Goal: Task Accomplishment & Management: Complete application form

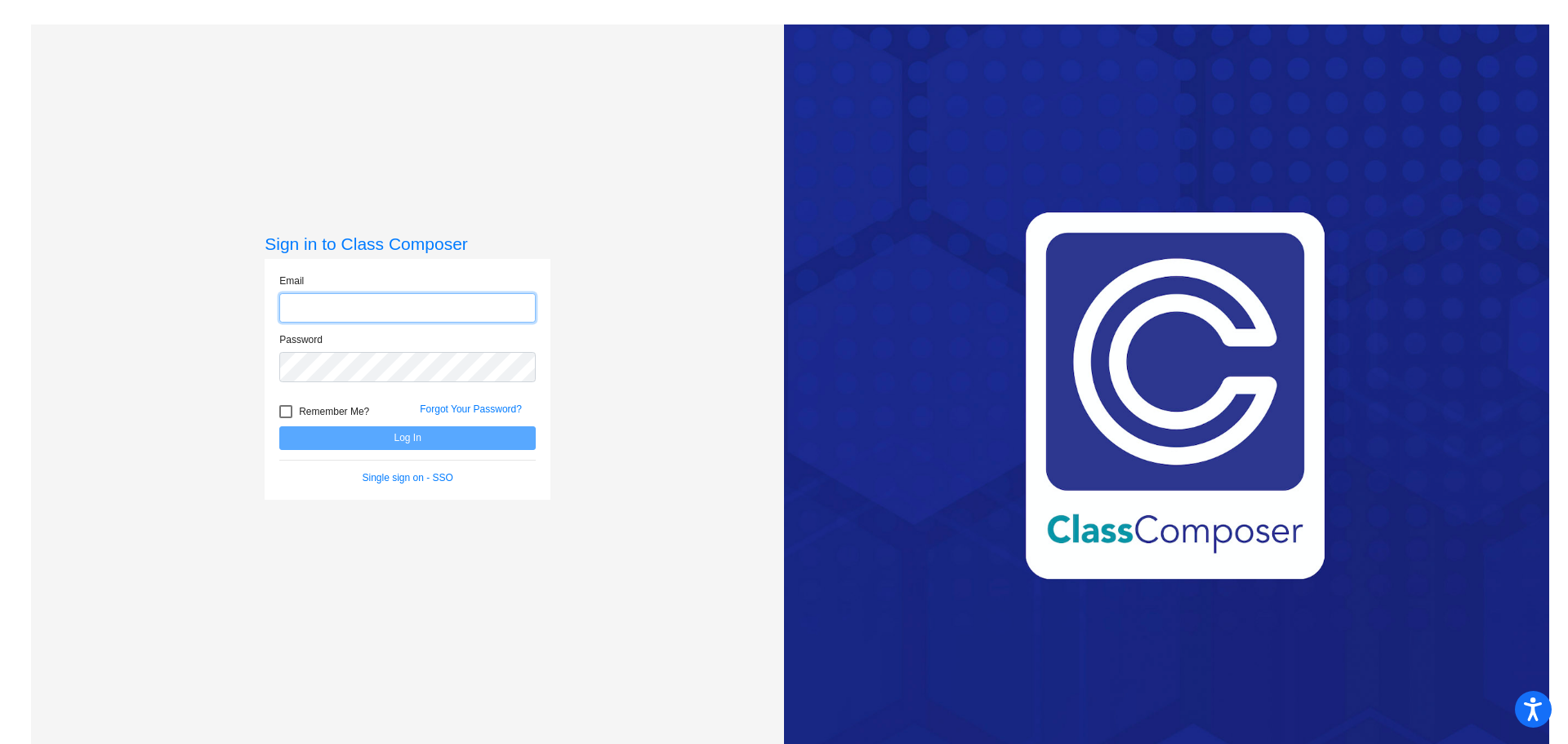
type input "[EMAIL_ADDRESS][DOMAIN_NAME]"
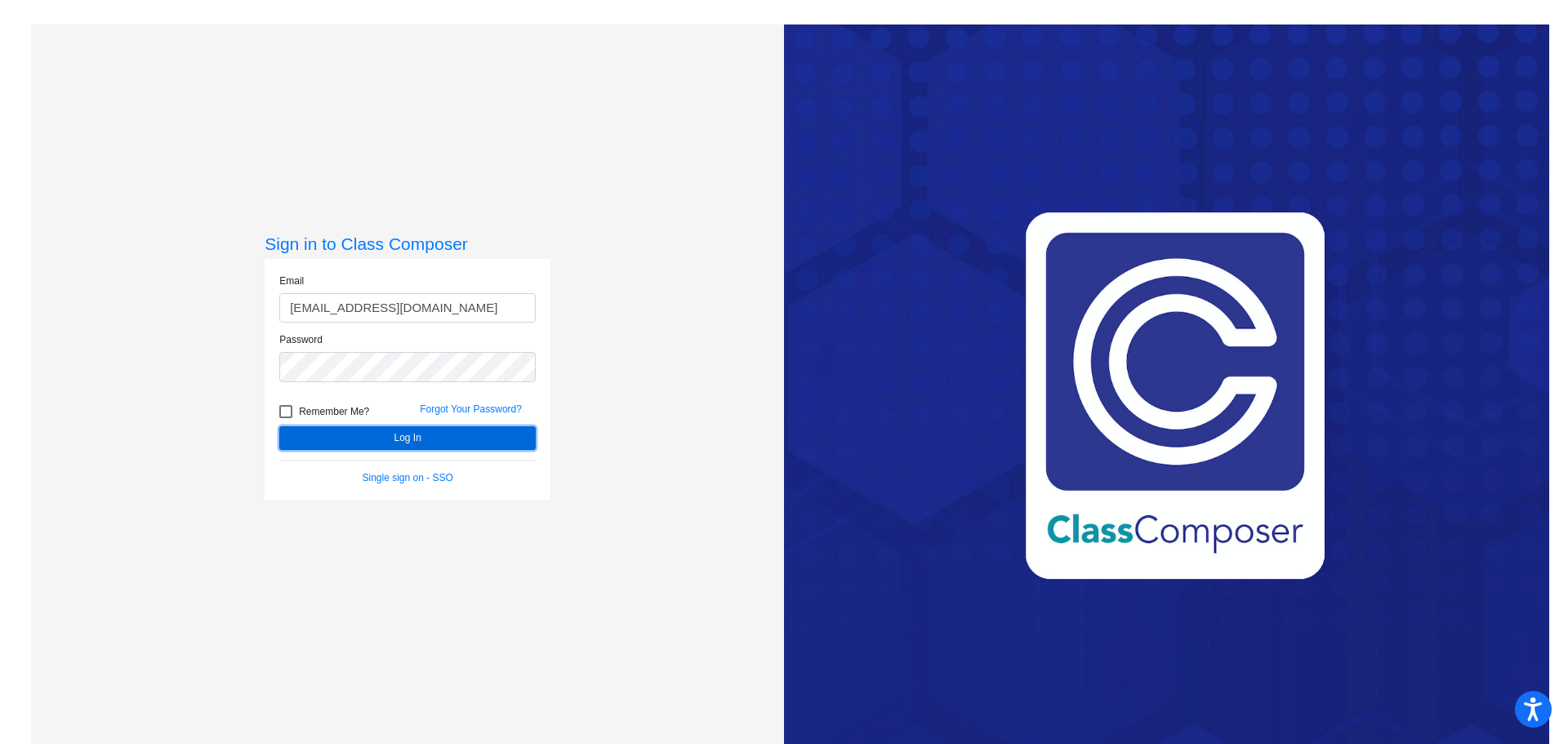
click at [377, 440] on button "Log In" at bounding box center [407, 438] width 257 height 23
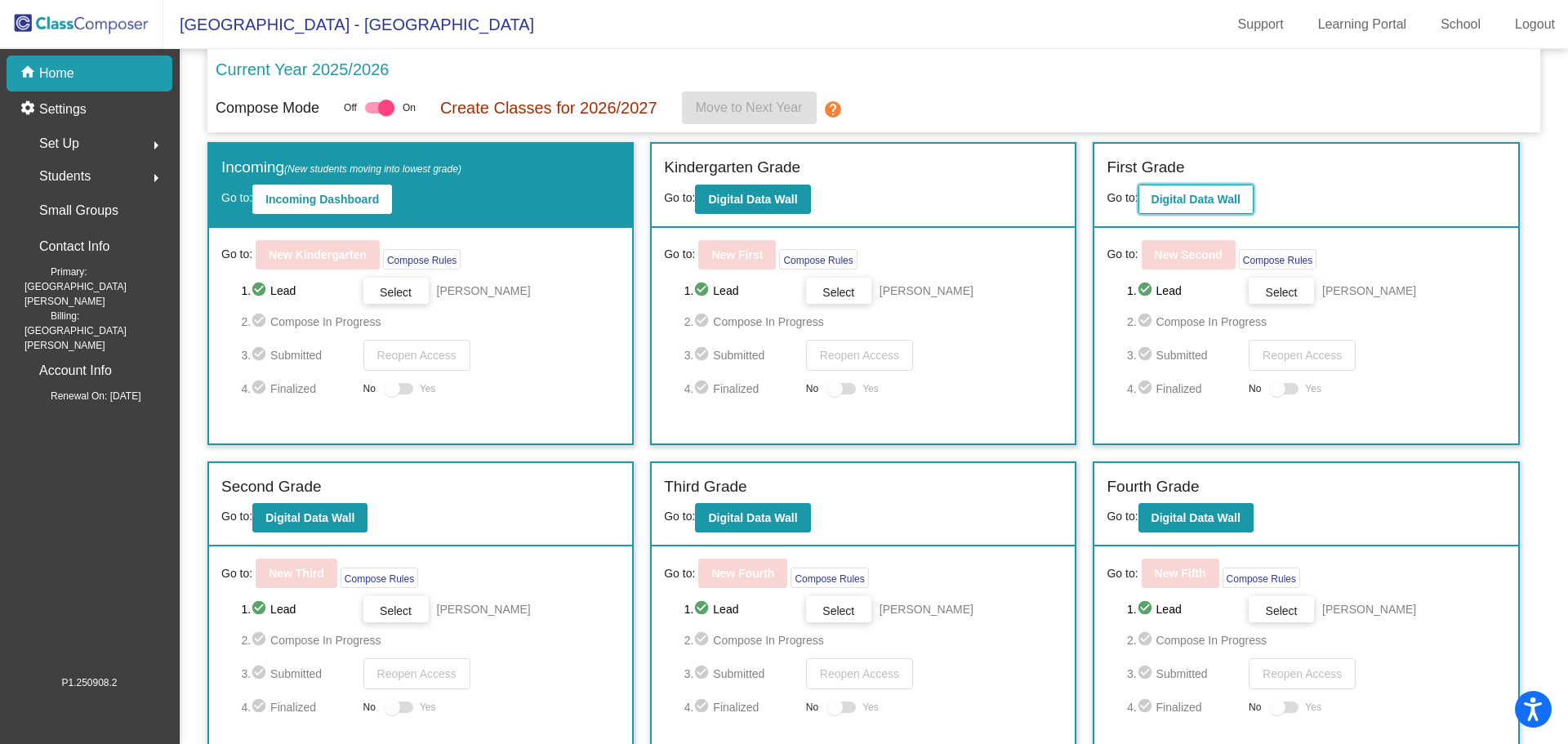
click at [1184, 204] on b "Digital Data Wall" at bounding box center [1195, 198] width 89 height 13
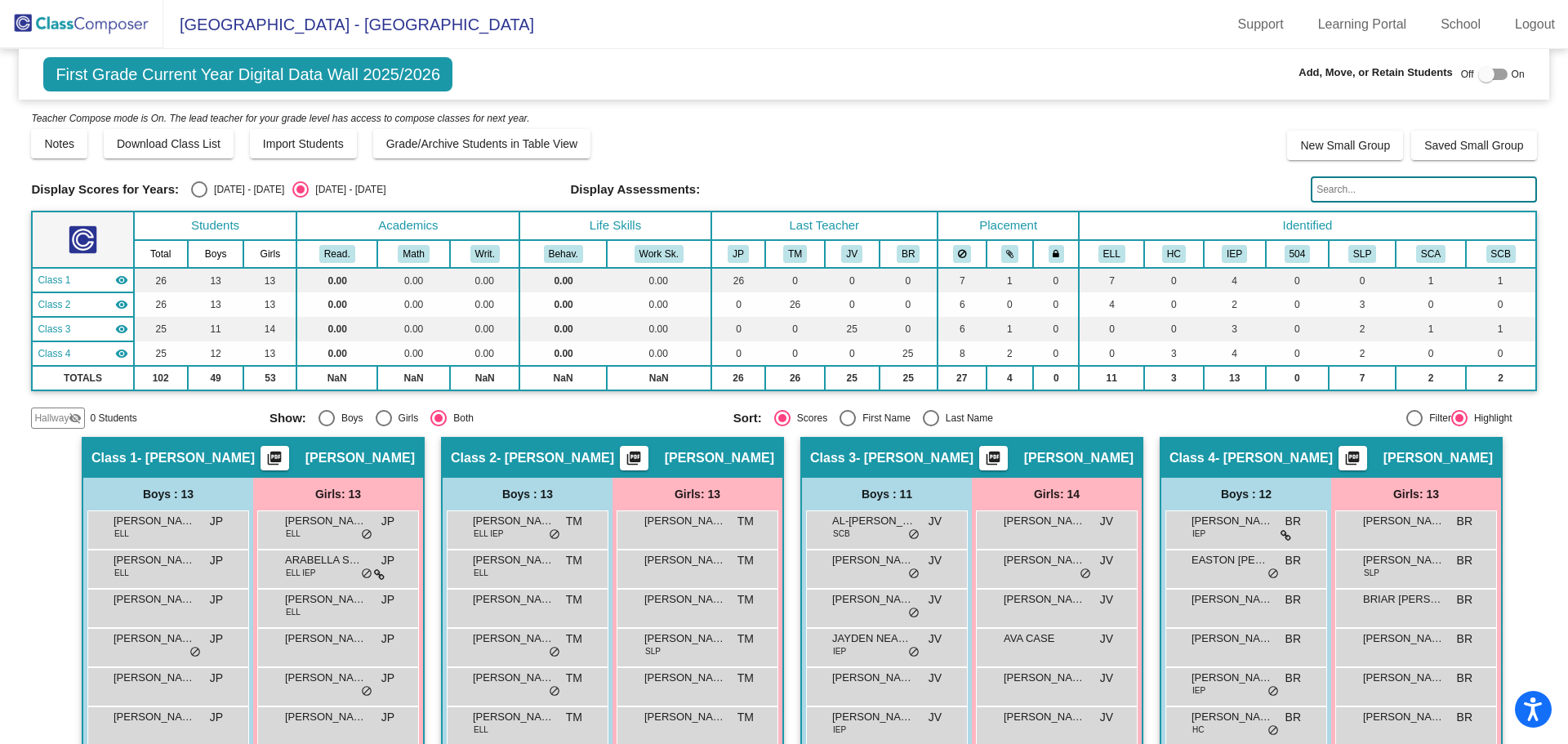
click at [1478, 77] on div at bounding box center [1486, 74] width 17 height 17
checkbox input "true"
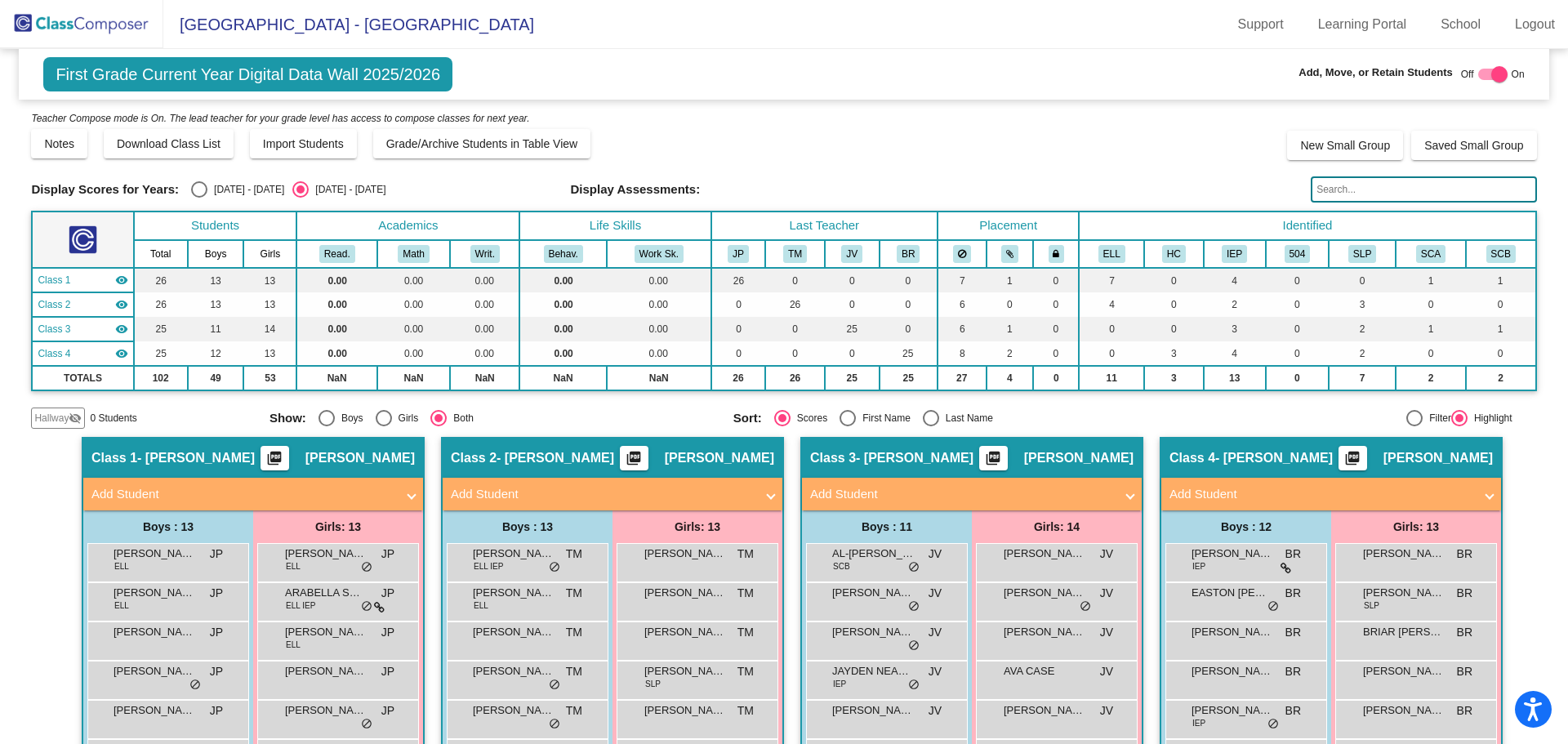
click at [42, 425] on span "Hallway" at bounding box center [51, 418] width 34 height 15
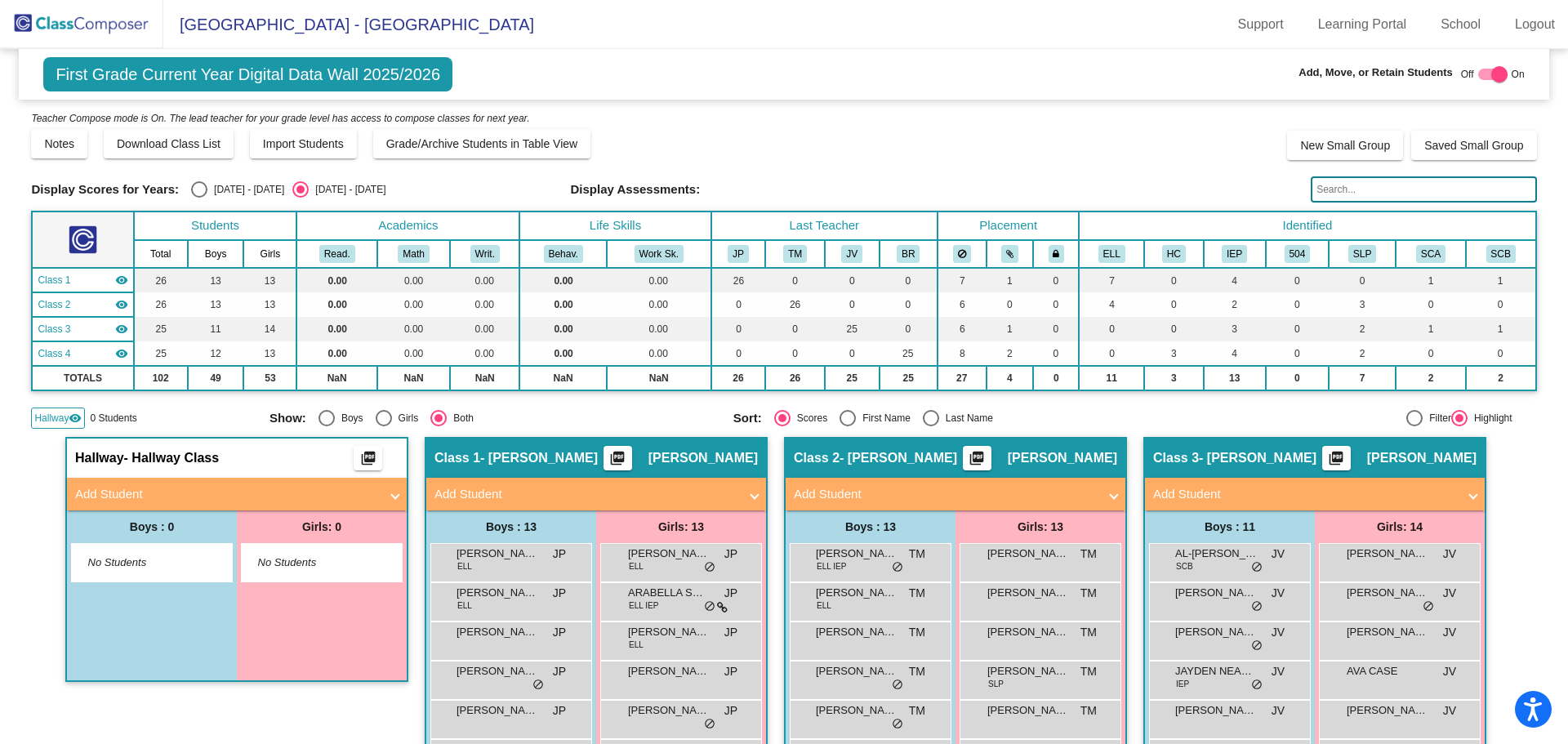
click at [42, 425] on span "Hallway" at bounding box center [51, 418] width 34 height 15
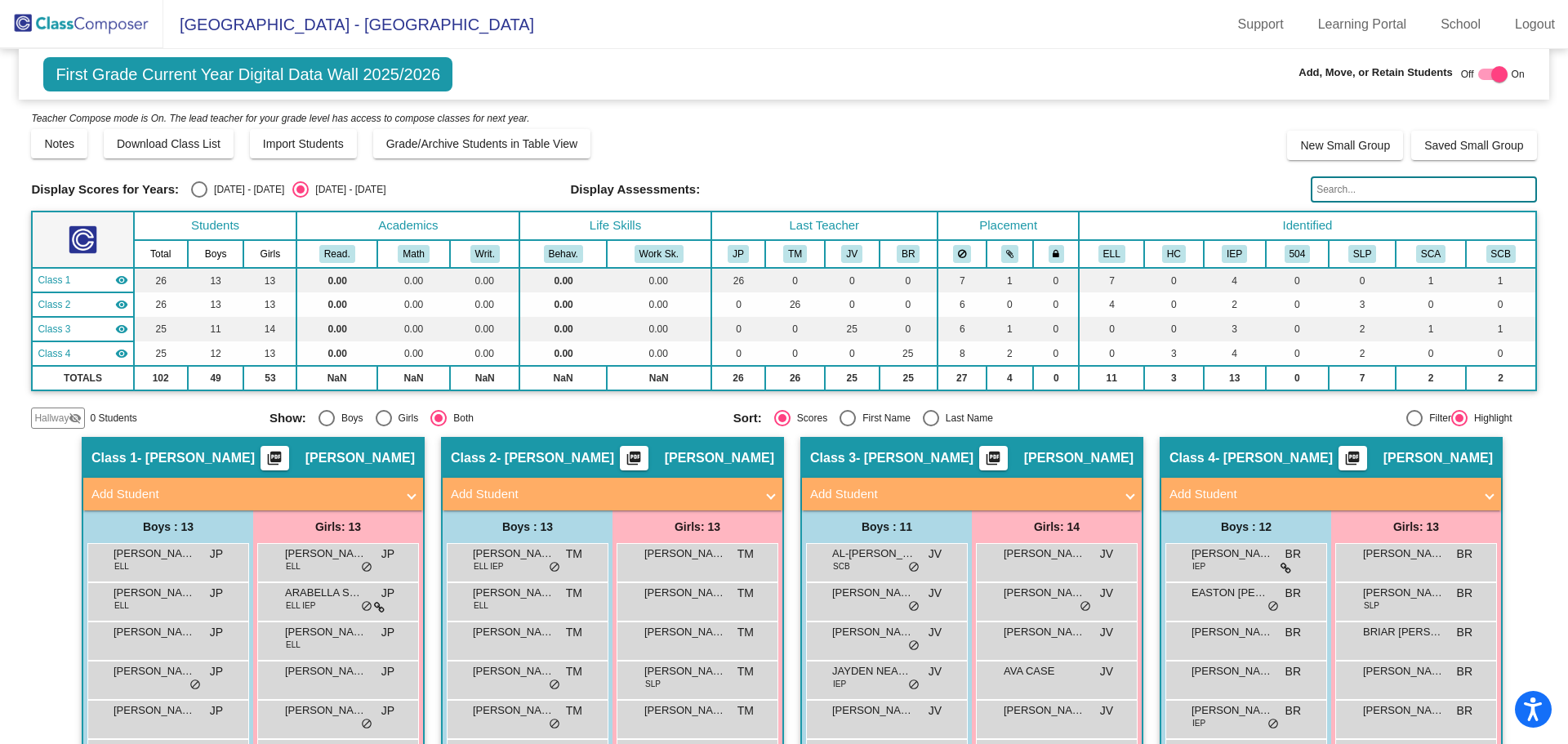
click at [1258, 491] on mat-panel-title "Add Student" at bounding box center [1321, 494] width 304 height 19
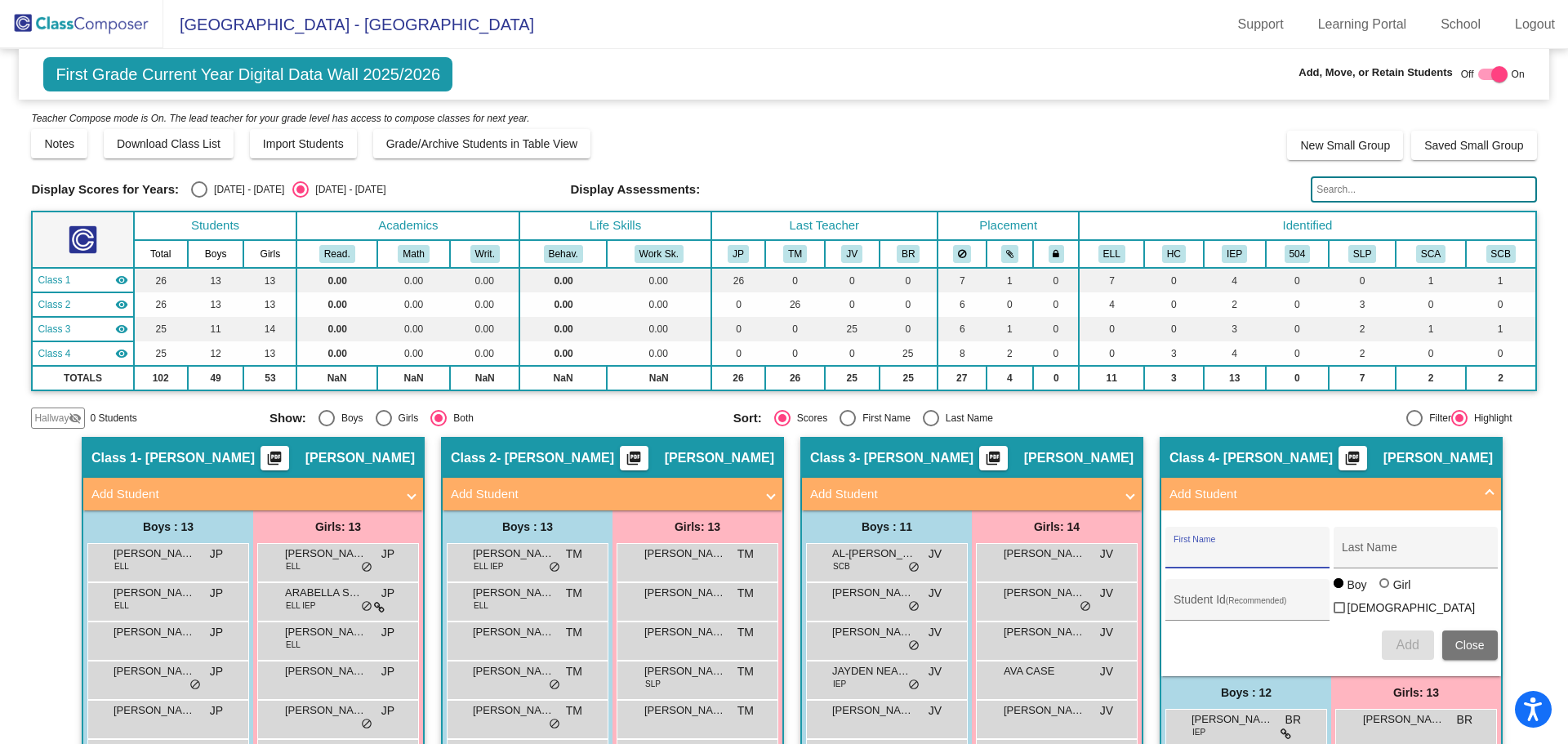
click at [1176, 547] on input "First Name" at bounding box center [1247, 553] width 147 height 13
type input "[PERSON_NAME]"
type input "TAPAO"
click at [1383, 588] on div at bounding box center [1384, 583] width 10 height 10
click at [1385, 592] on input "Girl" at bounding box center [1385, 592] width 1 height 1
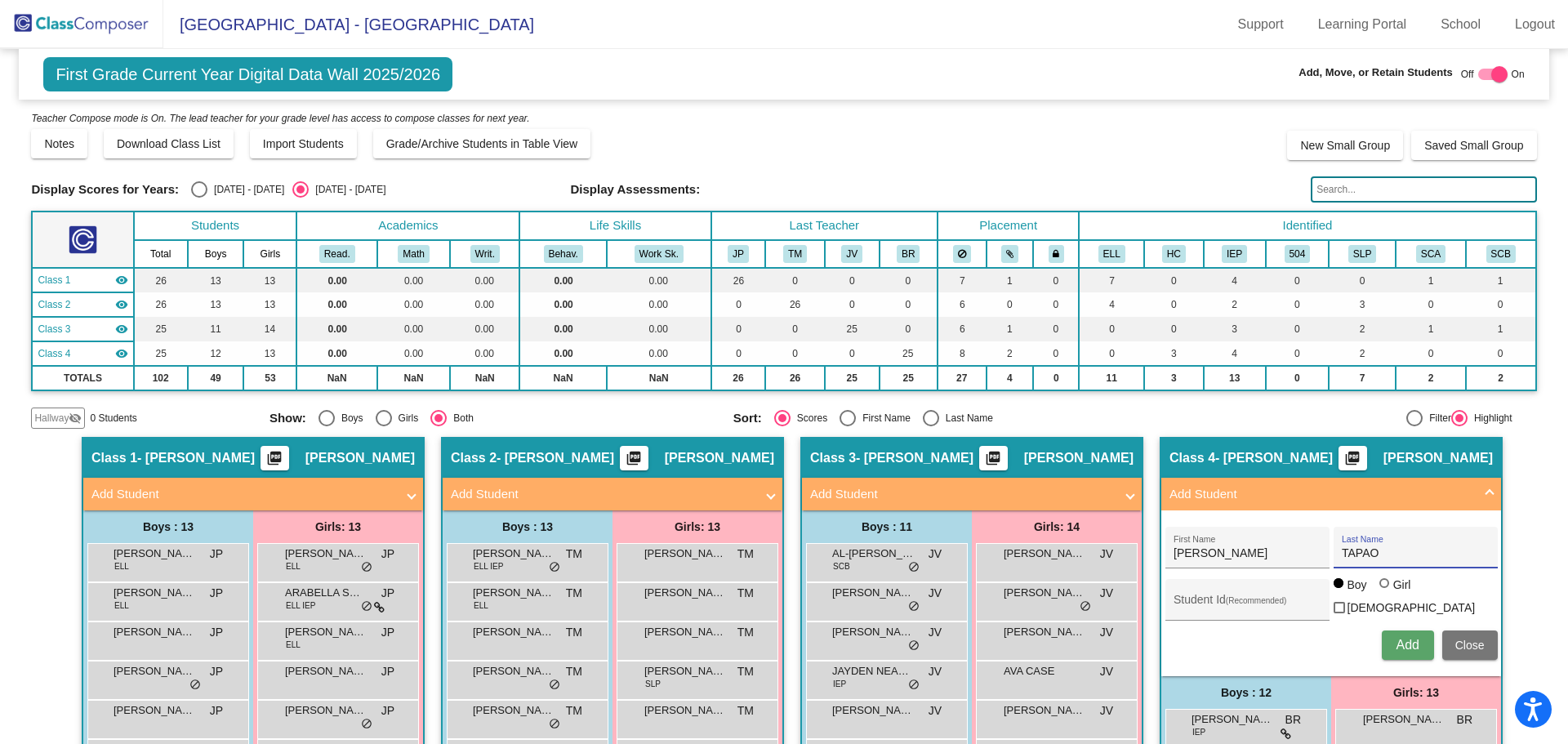
radio input "true"
click at [1178, 592] on div "Student Id (Recommended)" at bounding box center [1247, 603] width 147 height 33
type input "0639645"
click at [1395, 641] on span "Add" at bounding box center [1406, 644] width 22 height 14
click at [89, 28] on img at bounding box center [81, 23] width 163 height 48
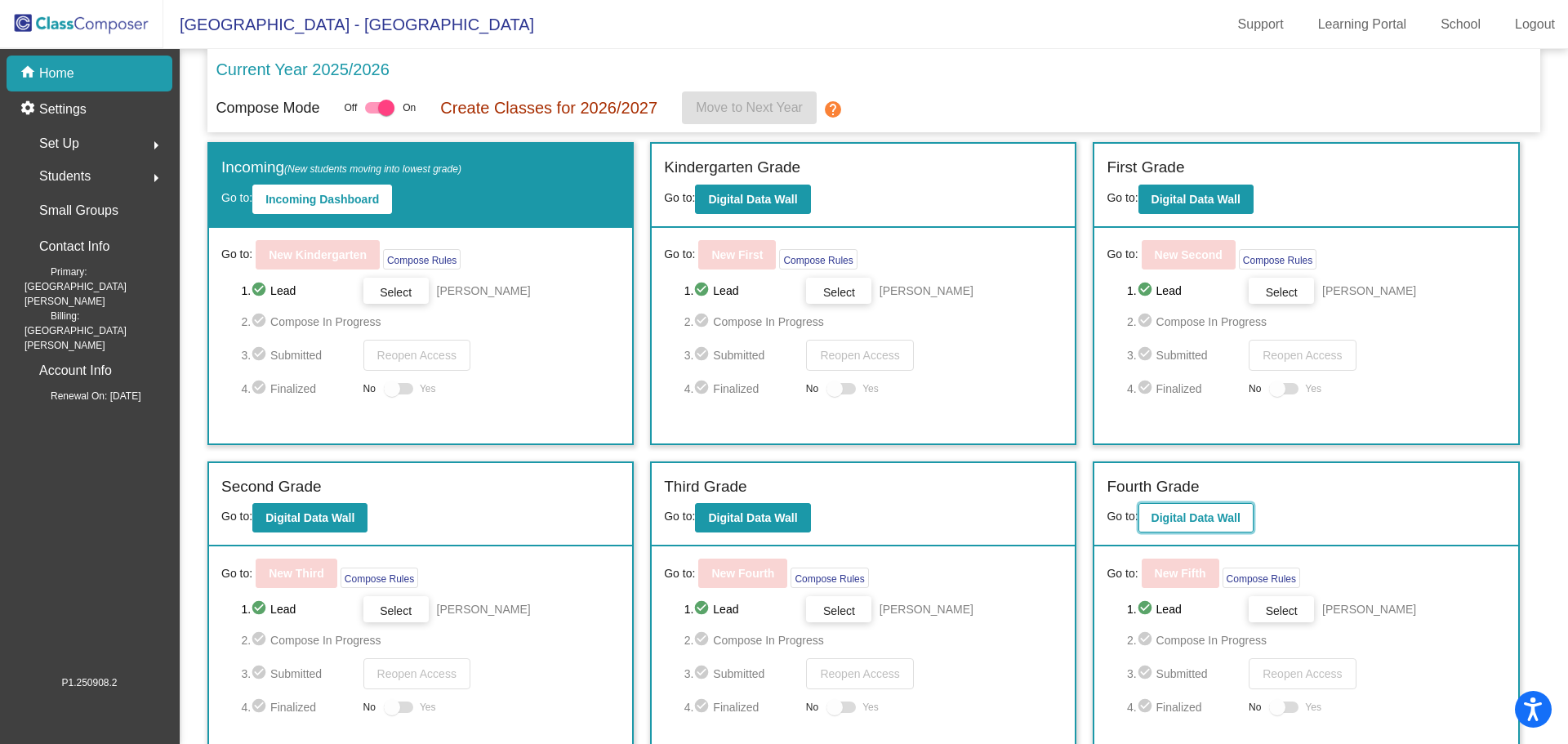
click at [1215, 518] on b "Digital Data Wall" at bounding box center [1195, 517] width 89 height 13
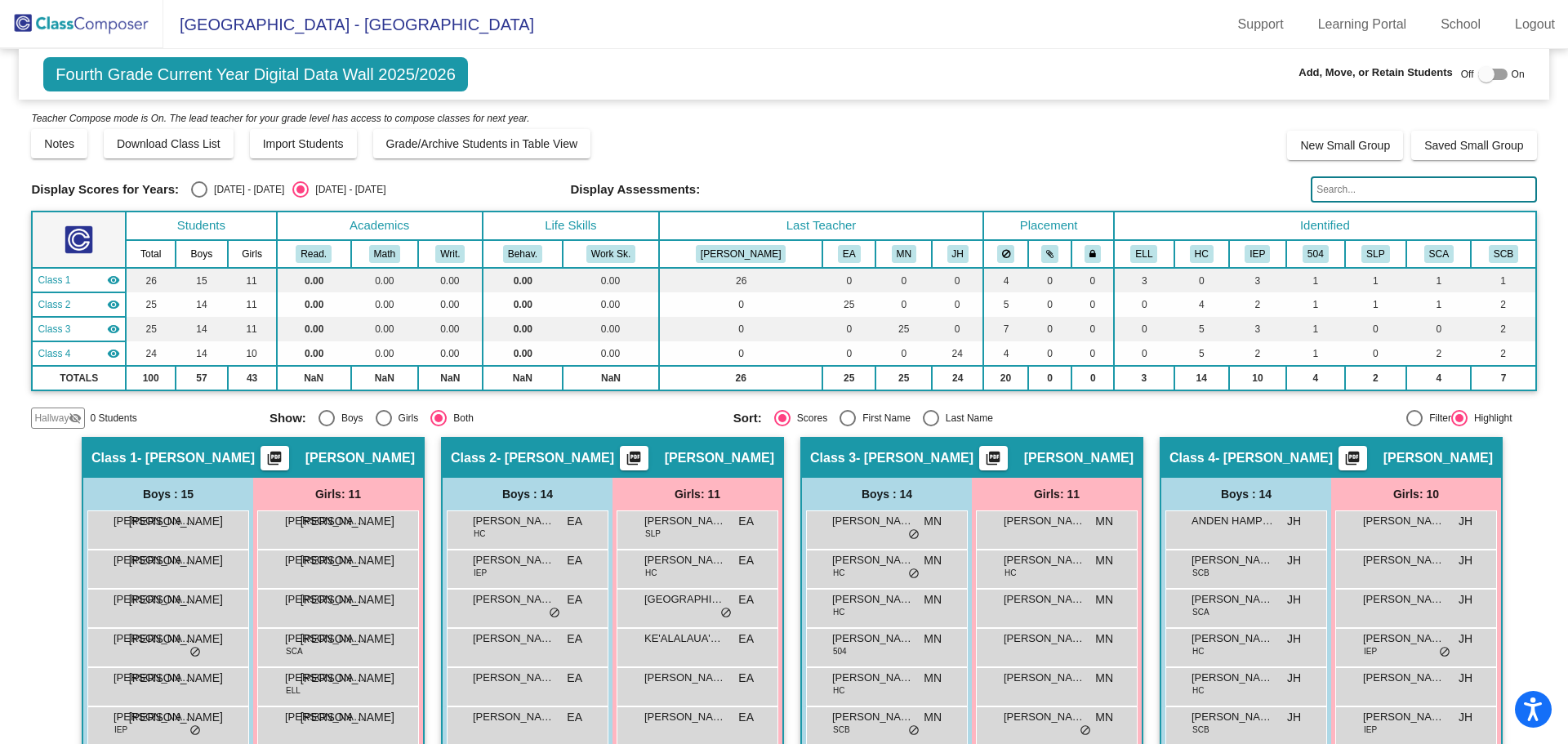
click at [1484, 77] on div at bounding box center [1486, 74] width 17 height 17
checkbox input "true"
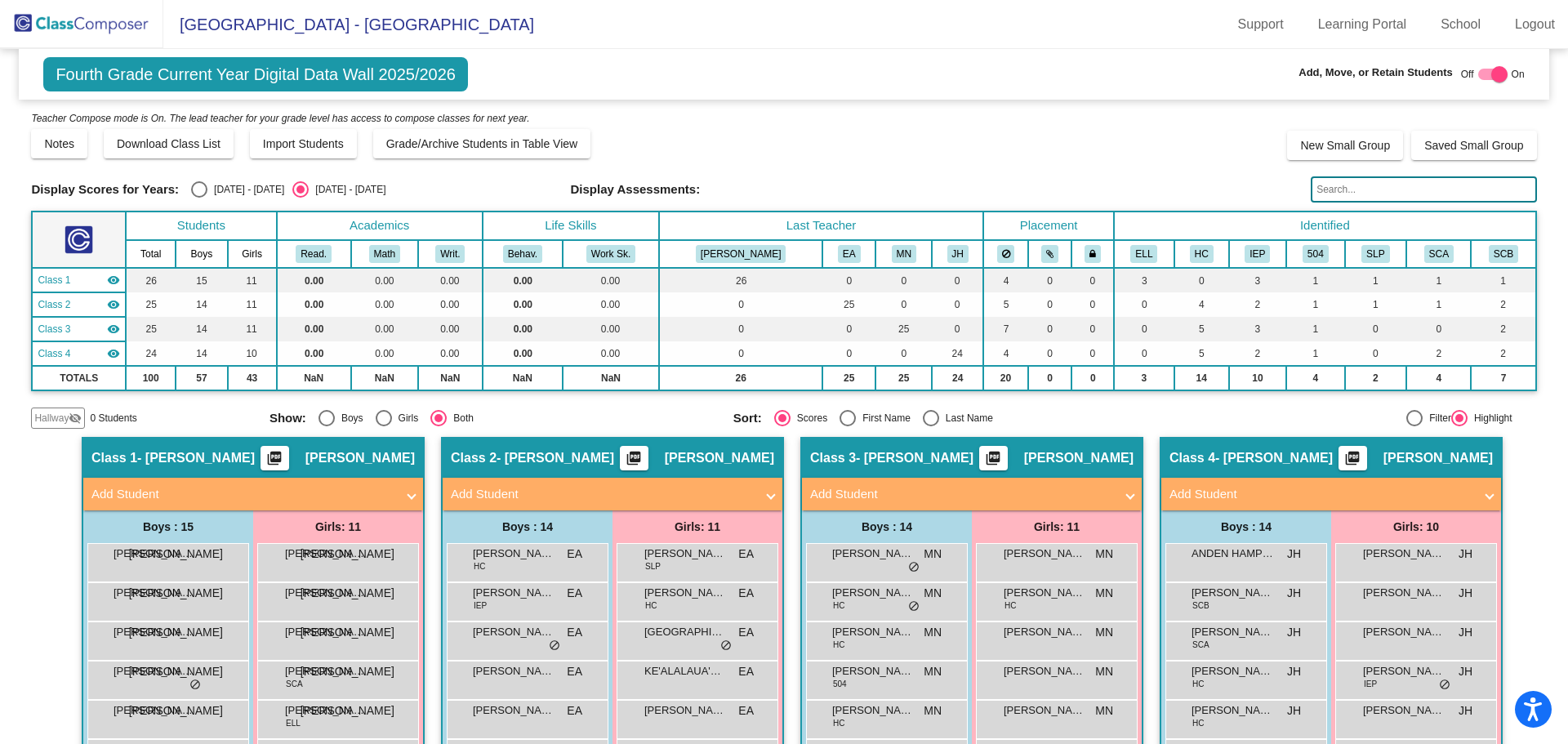
click at [1248, 486] on mat-panel-title "Add Student" at bounding box center [1321, 494] width 304 height 19
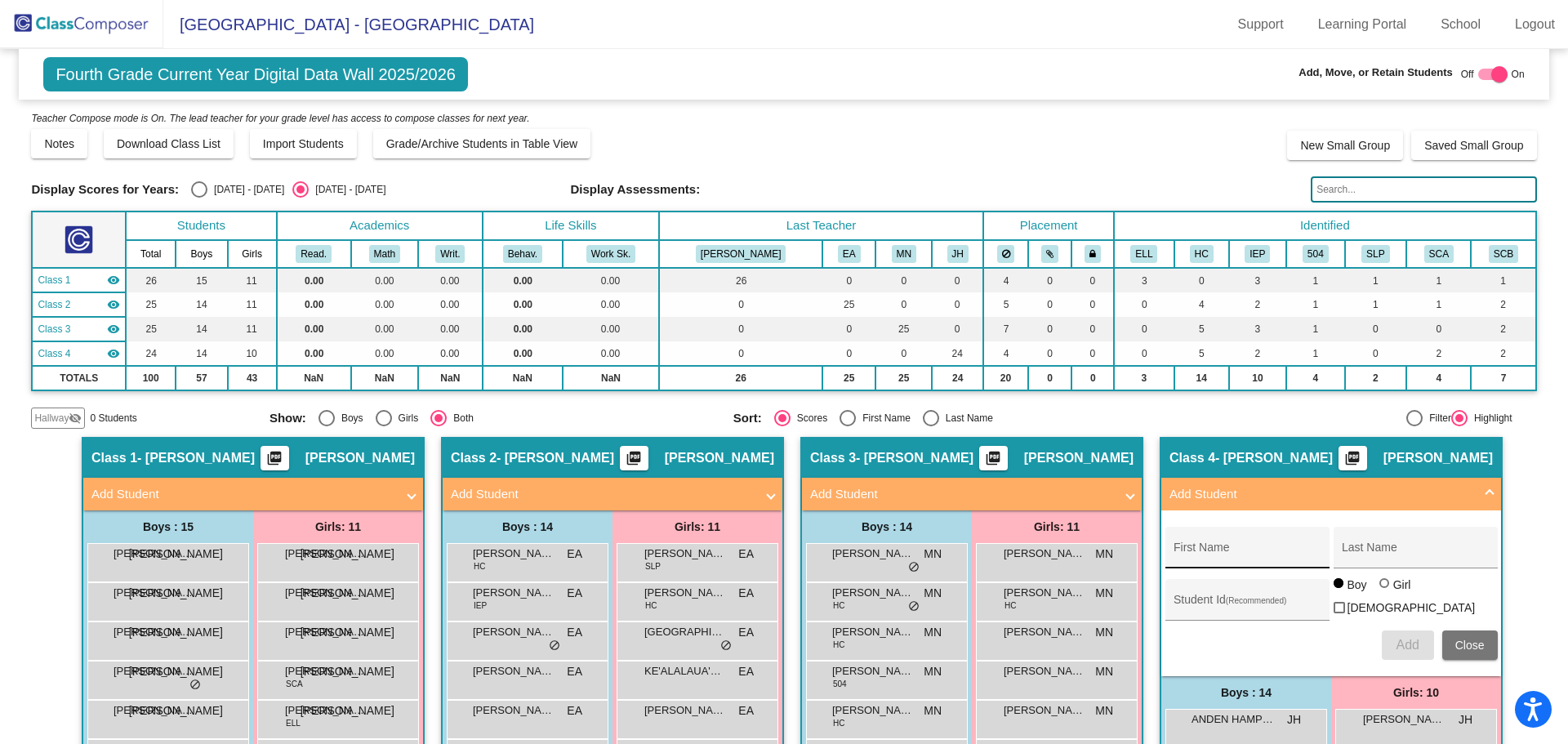
click at [1219, 551] on input "First Name" at bounding box center [1247, 553] width 147 height 13
type input "DECLAN"
drag, startPoint x: 1385, startPoint y: 554, endPoint x: 1283, endPoint y: 557, distance: 102.0
click at [1283, 557] on div "DECLAN First Name TAP Last Name" at bounding box center [1332, 547] width 332 height 42
drag, startPoint x: 1231, startPoint y: 550, endPoint x: 1170, endPoint y: 549, distance: 61.0
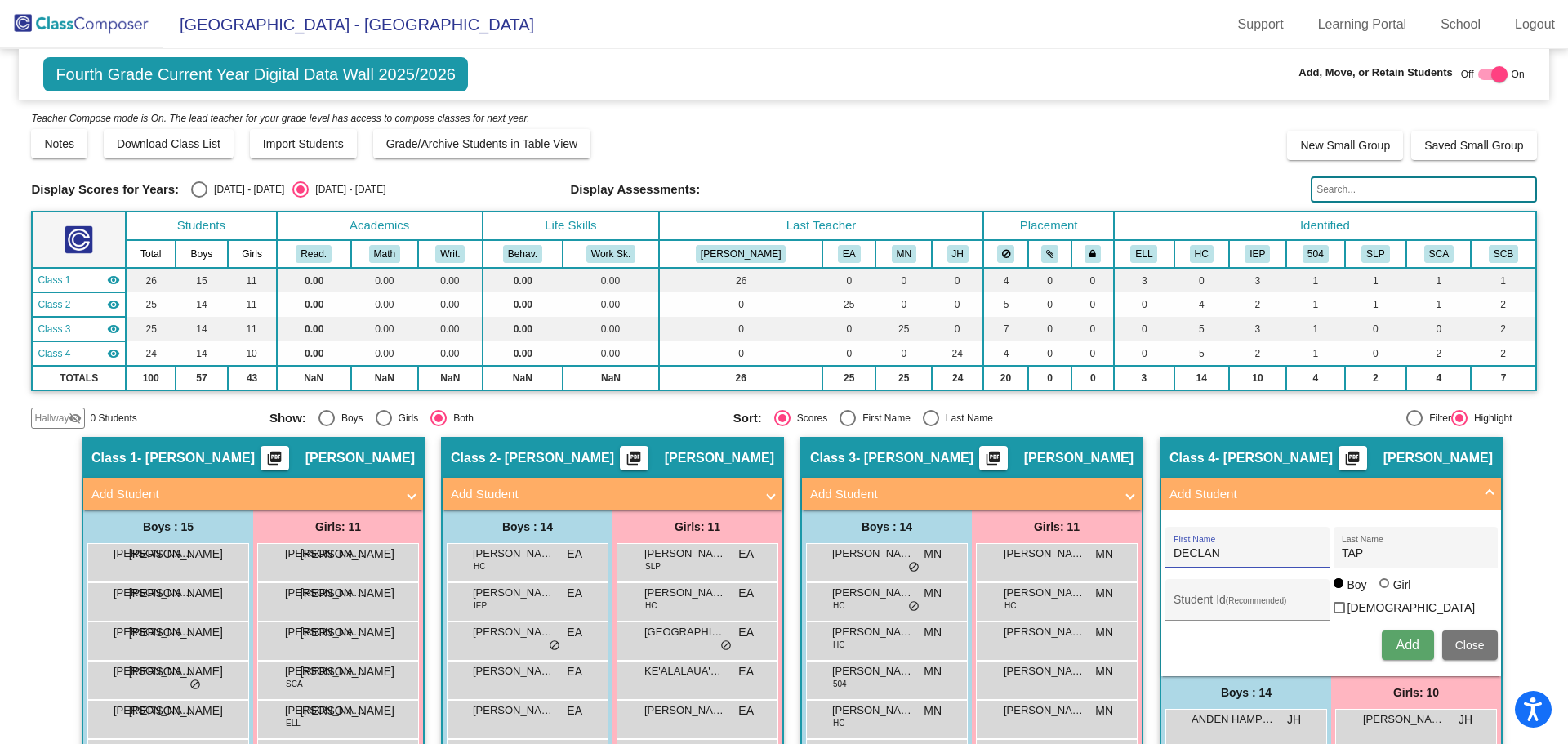
click at [1174, 549] on input "DECLAN" at bounding box center [1247, 553] width 147 height 13
click at [1475, 641] on span "Close" at bounding box center [1470, 644] width 29 height 13
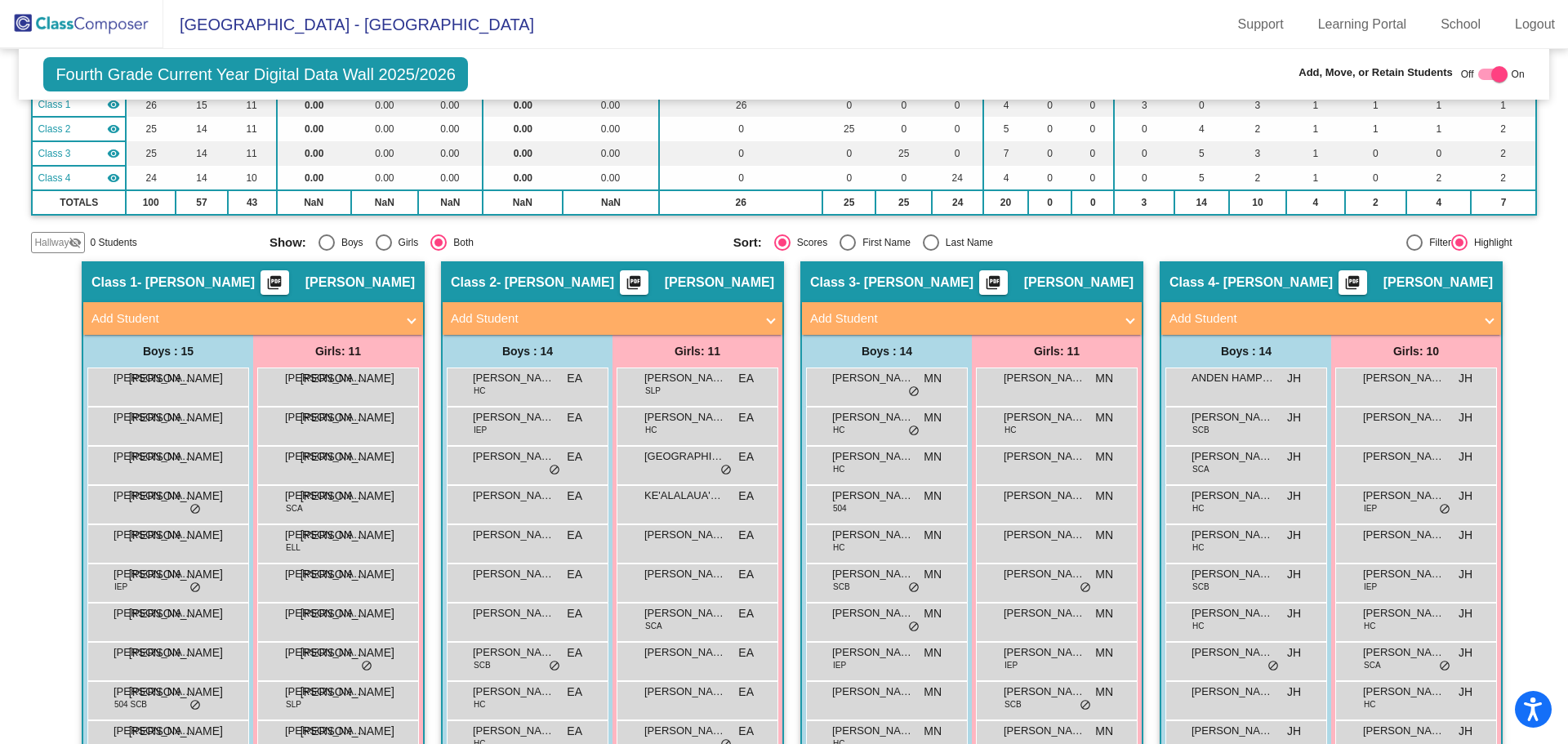
scroll to position [168, 0]
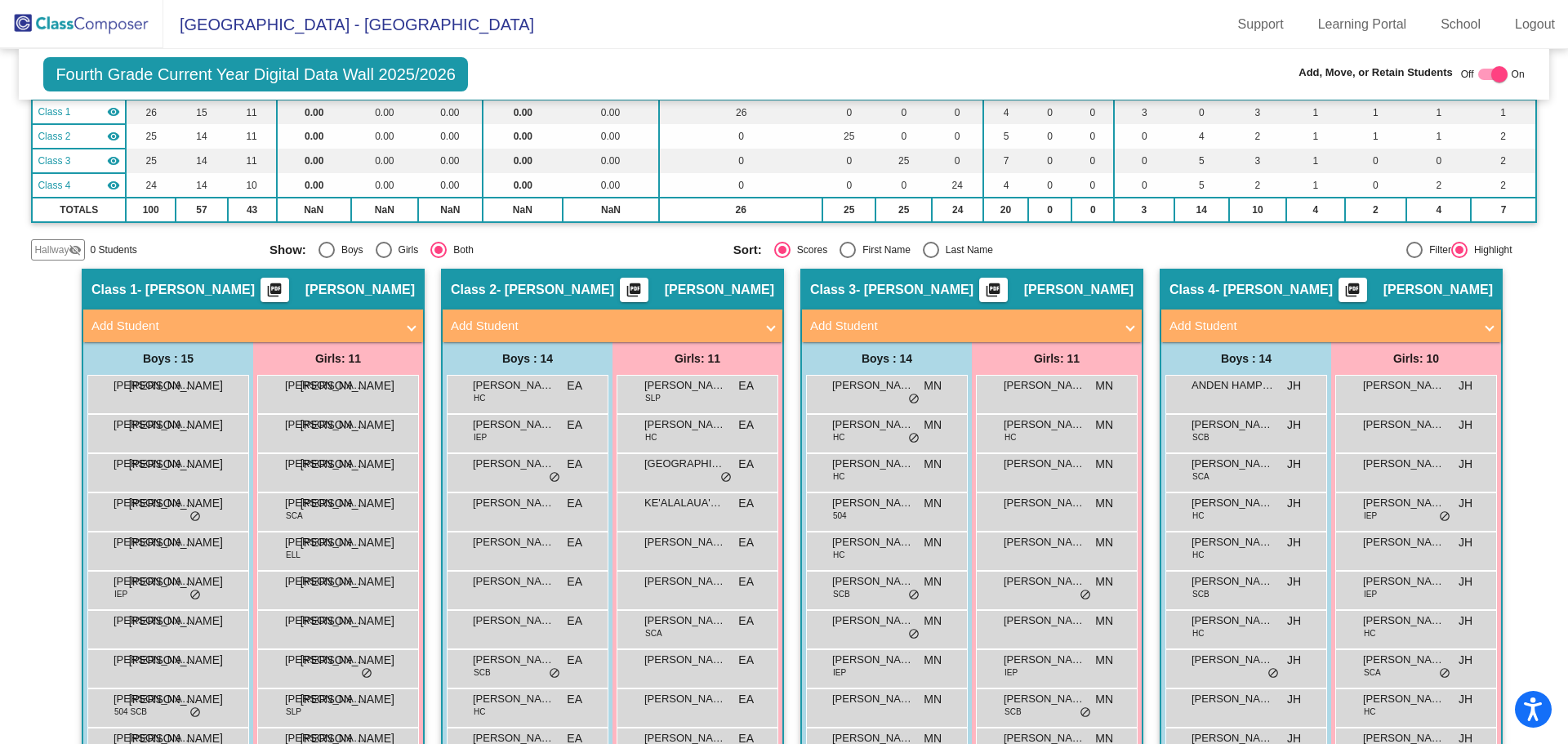
click at [1390, 313] on mat-expansion-panel-header "Add Student" at bounding box center [1331, 325] width 340 height 32
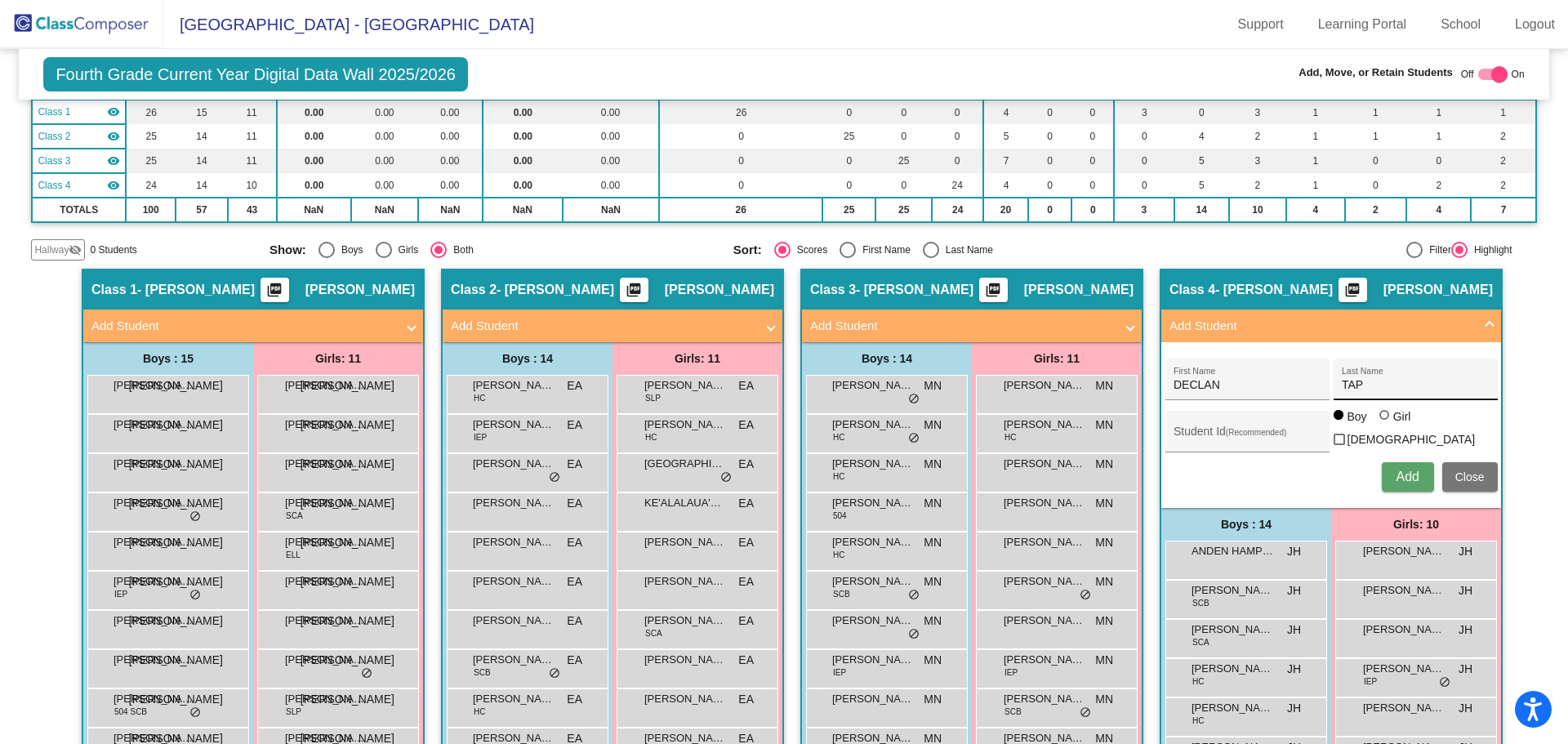
click at [1385, 378] on div "TAP Last Name" at bounding box center [1415, 384] width 147 height 33
click at [1373, 385] on input "TAP" at bounding box center [1415, 385] width 147 height 13
type input "TAPAO"
click at [1185, 428] on div "Student Id (Recommended)" at bounding box center [1247, 435] width 147 height 33
click at [1246, 437] on input "Student Id (Recommended)" at bounding box center [1247, 437] width 147 height 13
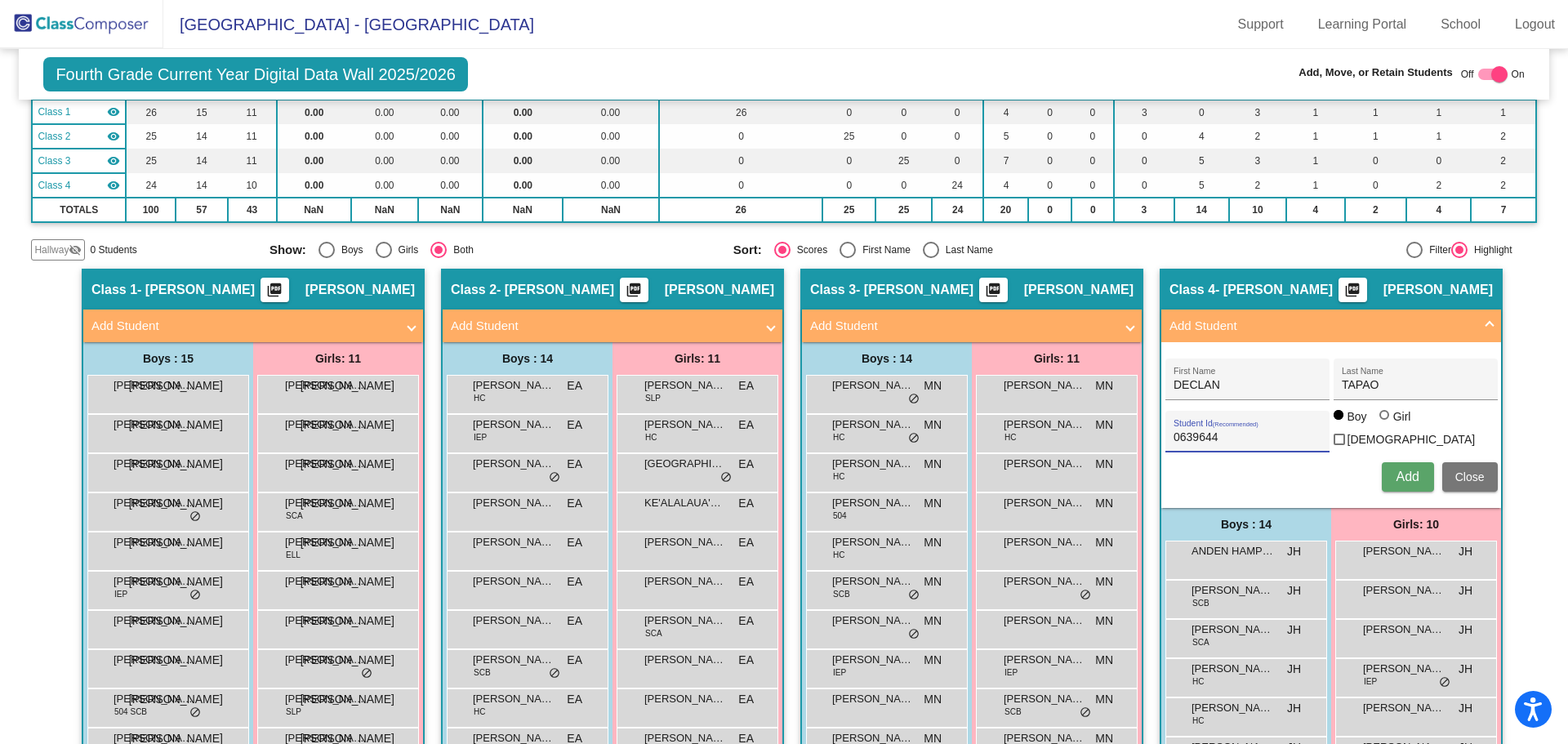
type input "0639644"
click at [1400, 473] on span "Add" at bounding box center [1406, 476] width 22 height 14
drag, startPoint x: 83, startPoint y: 9, endPoint x: 87, endPoint y: 23, distance: 14.6
click at [83, 9] on img at bounding box center [81, 23] width 163 height 48
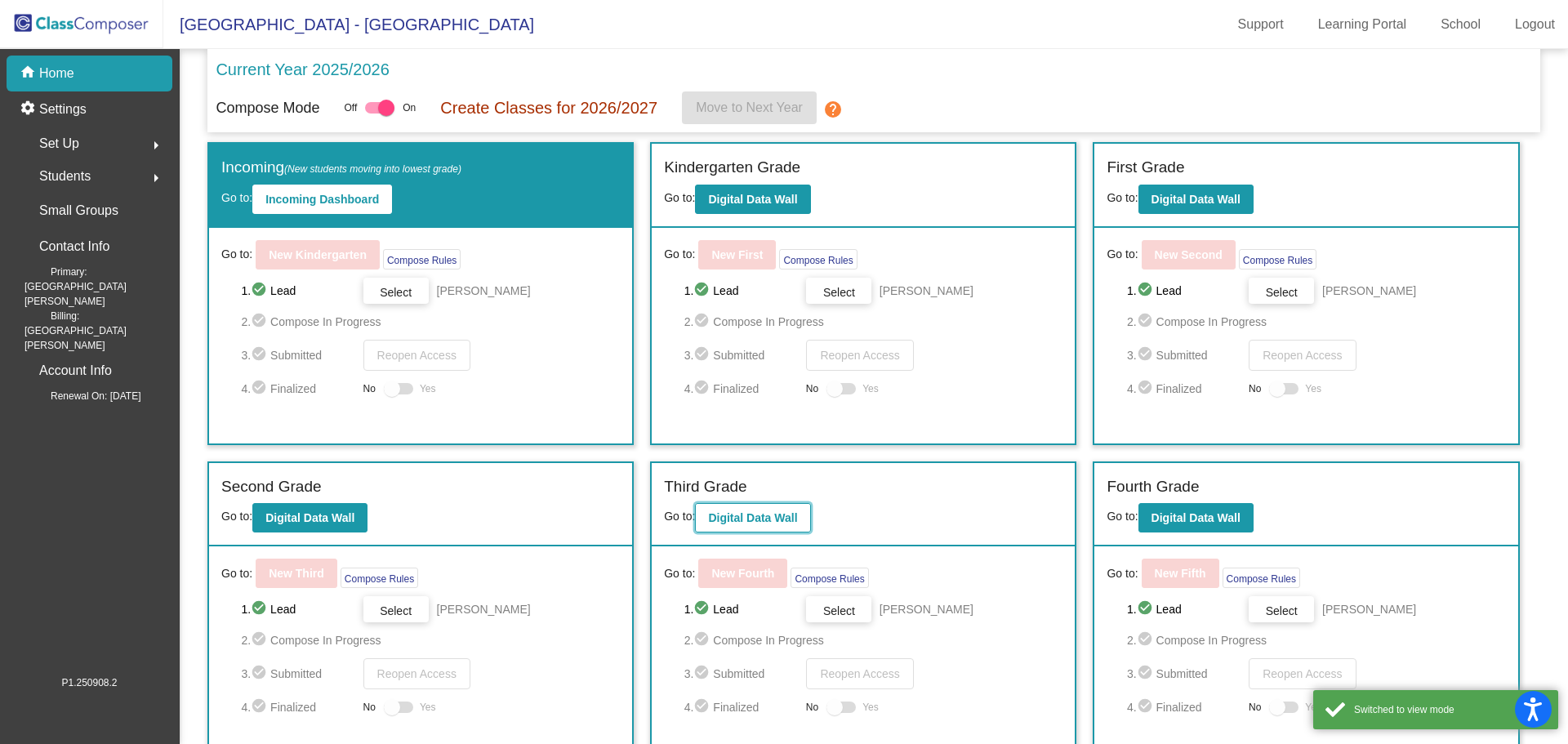
click at [754, 517] on b "Digital Data Wall" at bounding box center [752, 517] width 89 height 13
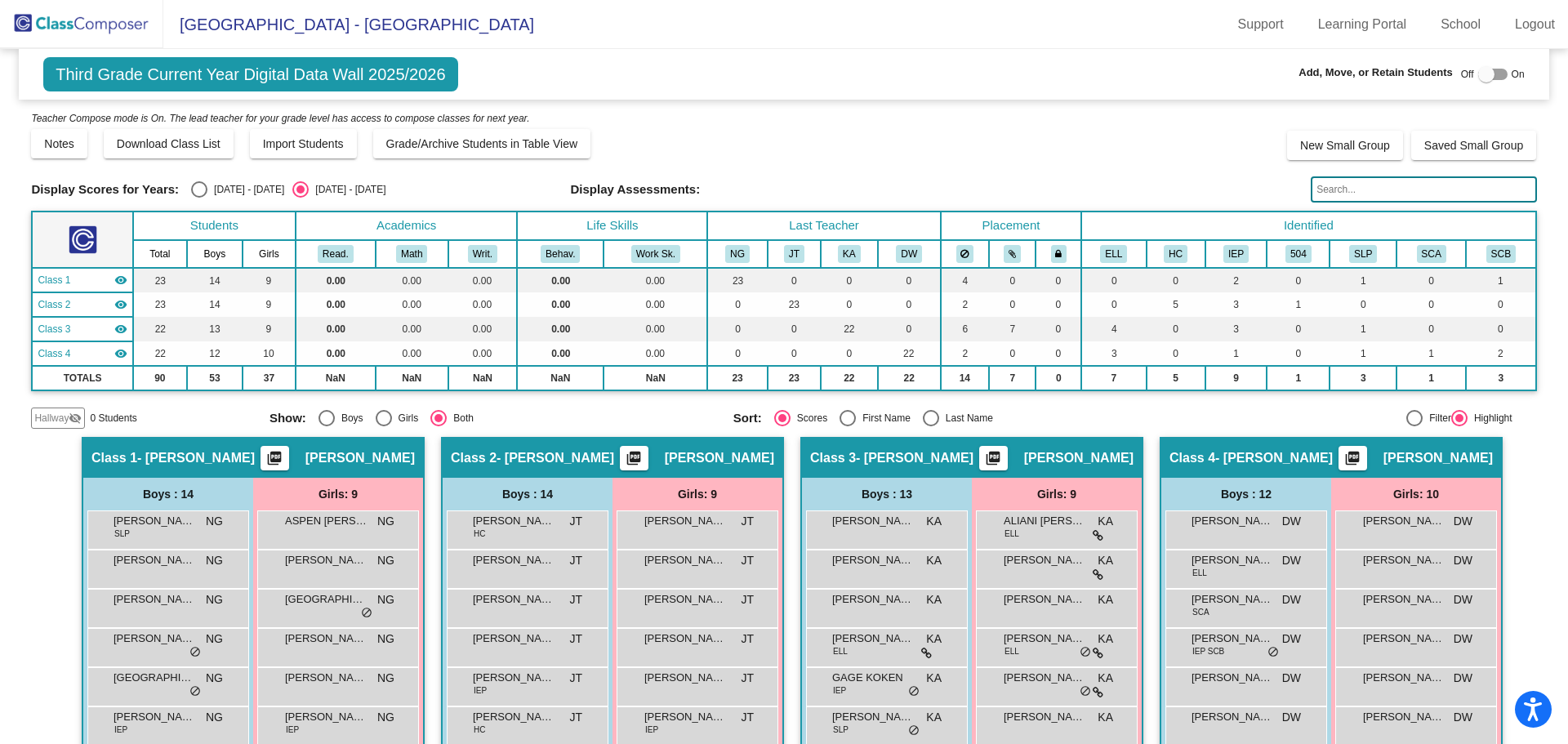
click at [1478, 70] on div at bounding box center [1486, 74] width 17 height 17
checkbox input "true"
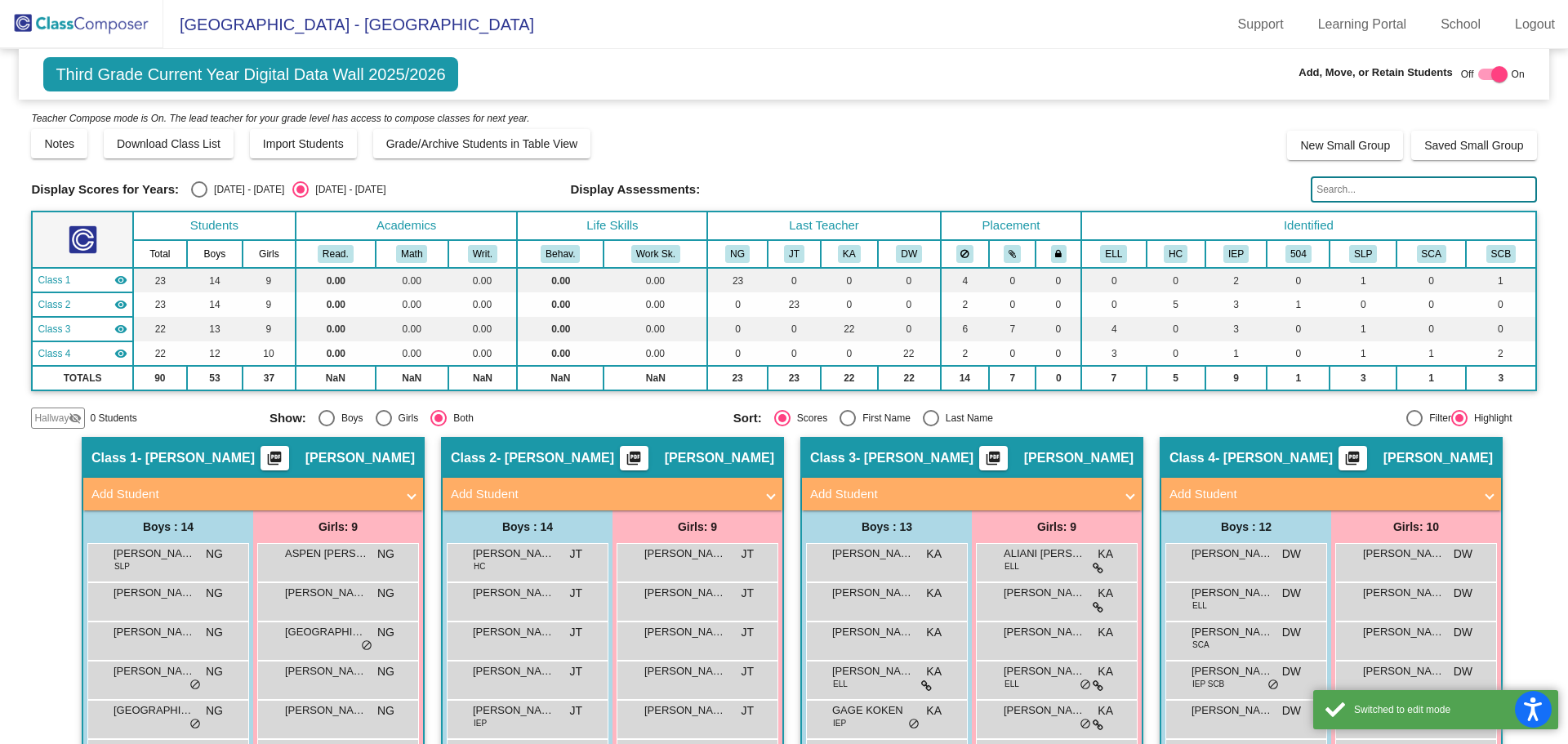
click at [898, 489] on mat-panel-title "Add Student" at bounding box center [962, 494] width 304 height 19
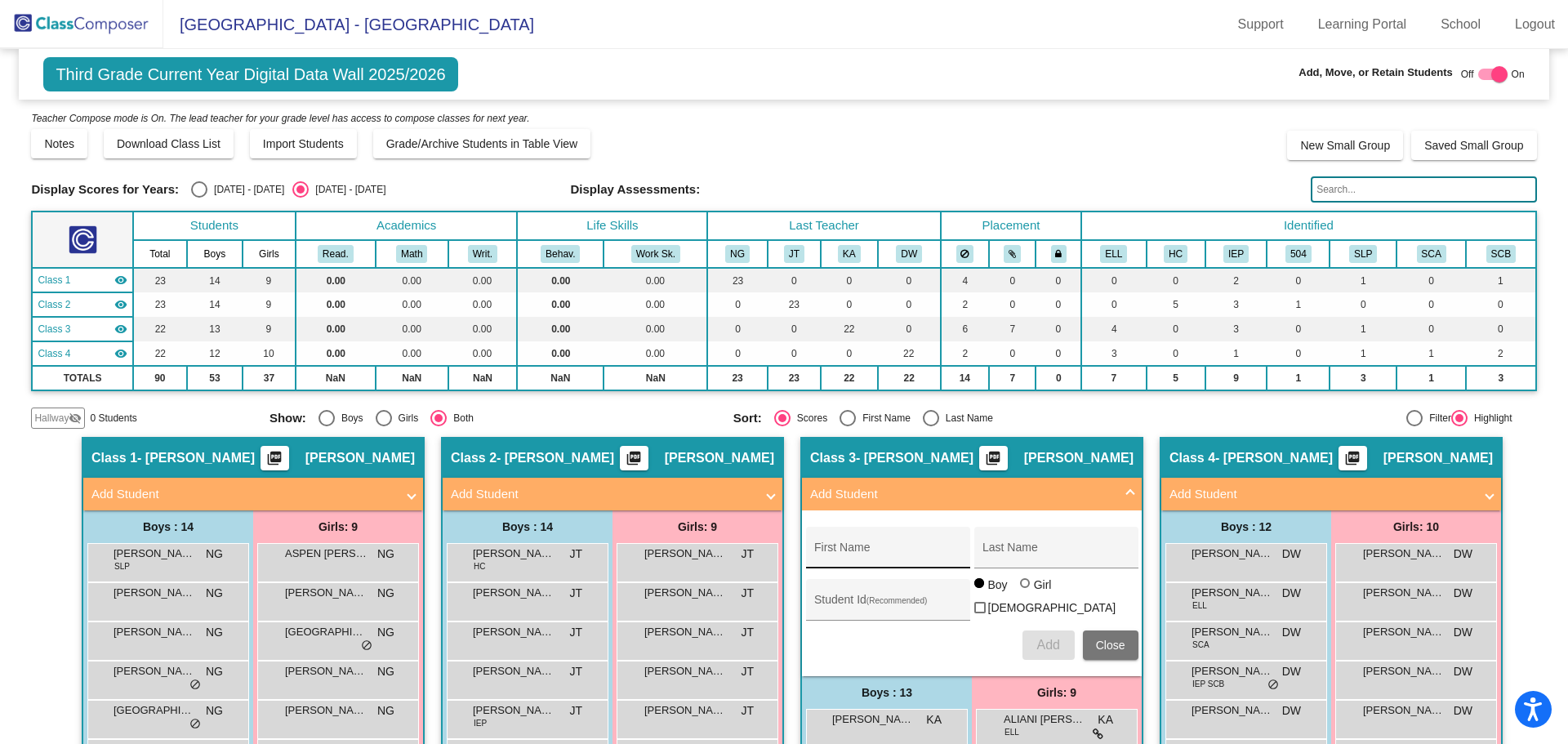
click at [909, 543] on div "First Name" at bounding box center [887, 553] width 147 height 33
type input "[GEOGRAPHIC_DATA]"
type input "[PERSON_NAME]"
click at [858, 604] on input "Student Id (Recommended)" at bounding box center [887, 605] width 147 height 13
type input "0639649"
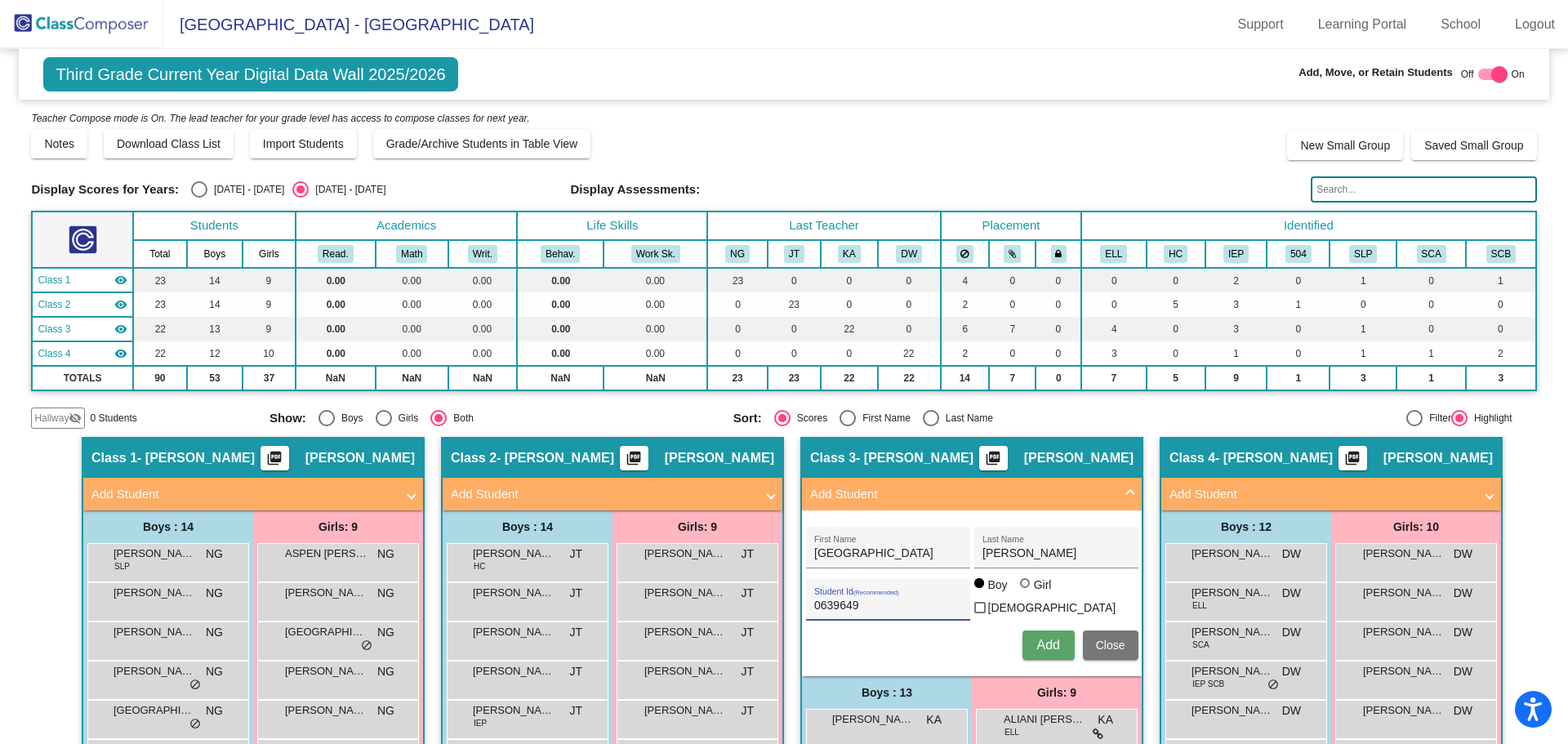
click at [1025, 583] on div at bounding box center [1025, 583] width 0 height 0
click at [1026, 592] on input "Girl" at bounding box center [1026, 592] width 1 height 1
radio input "true"
click at [1042, 649] on button "Add" at bounding box center [1049, 645] width 53 height 29
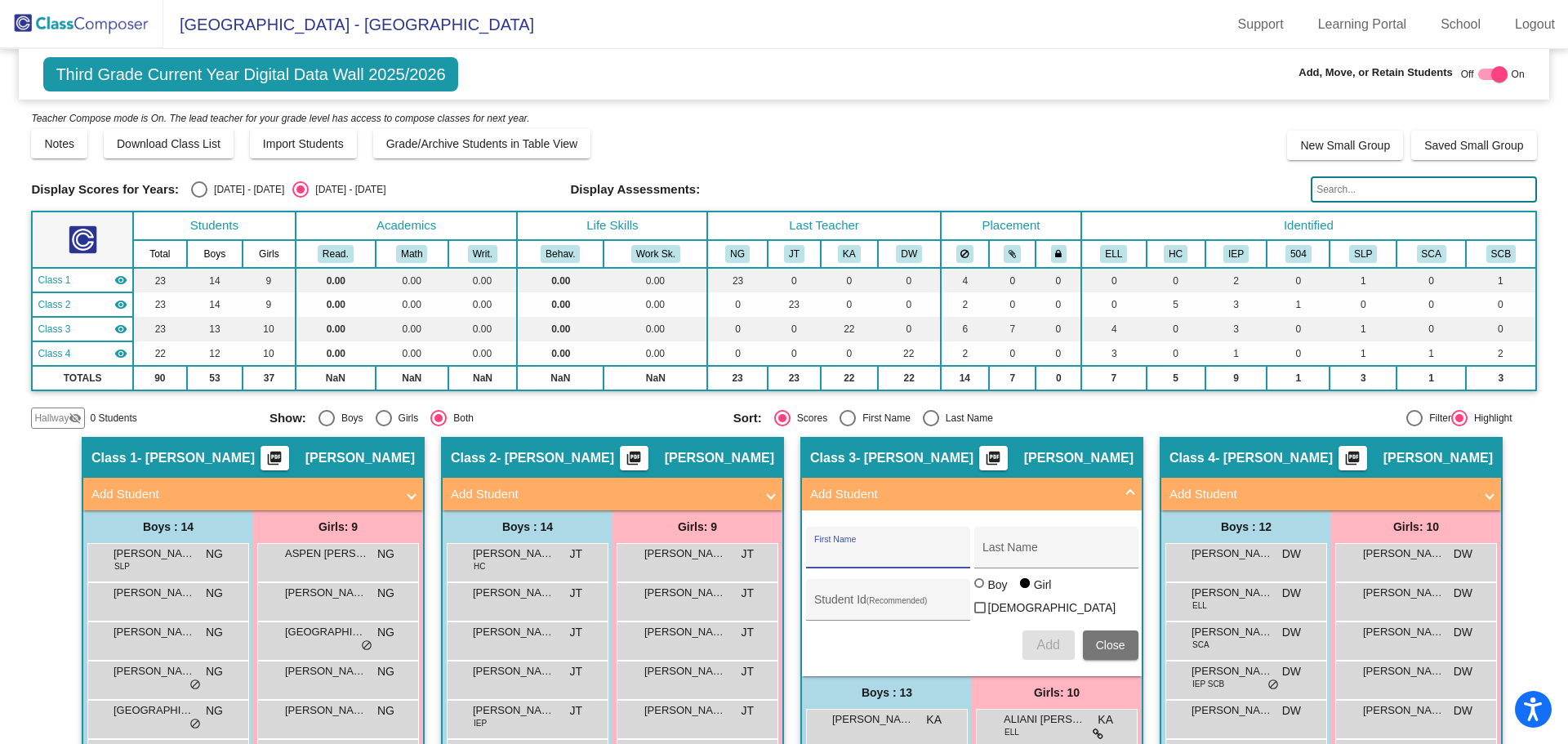
click at [110, 38] on img at bounding box center [81, 23] width 163 height 48
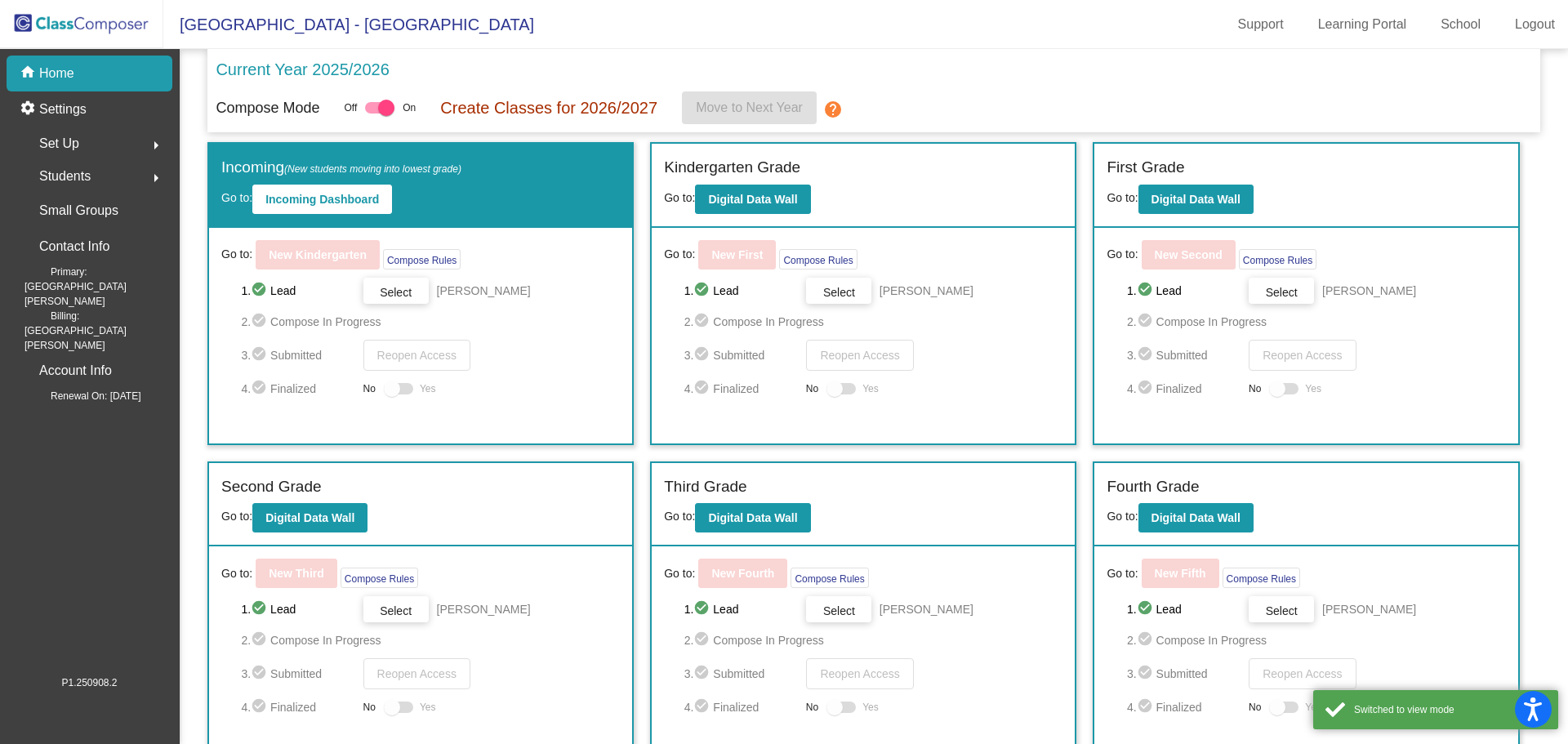
scroll to position [123, 0]
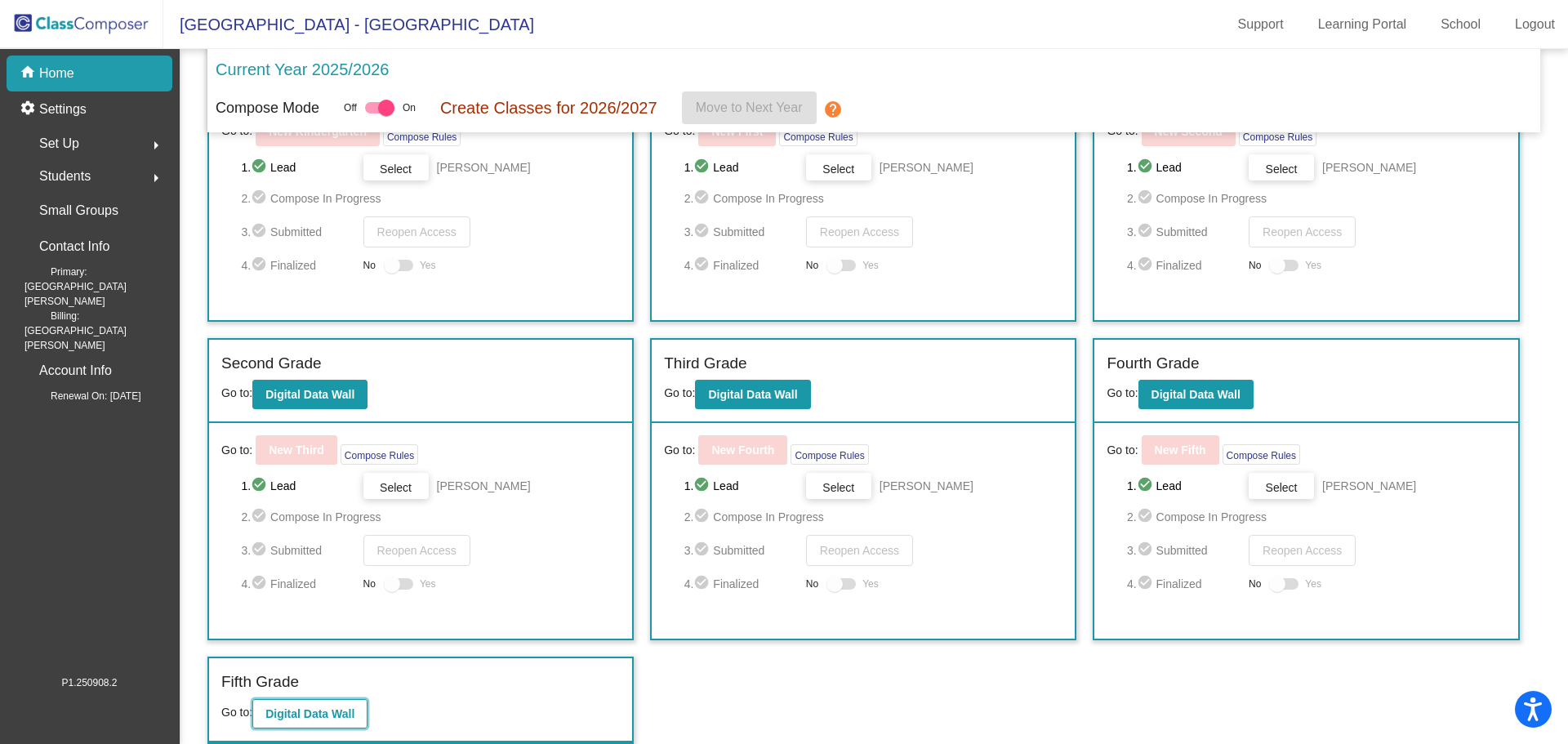
click at [313, 714] on b "Digital Data Wall" at bounding box center [309, 713] width 89 height 13
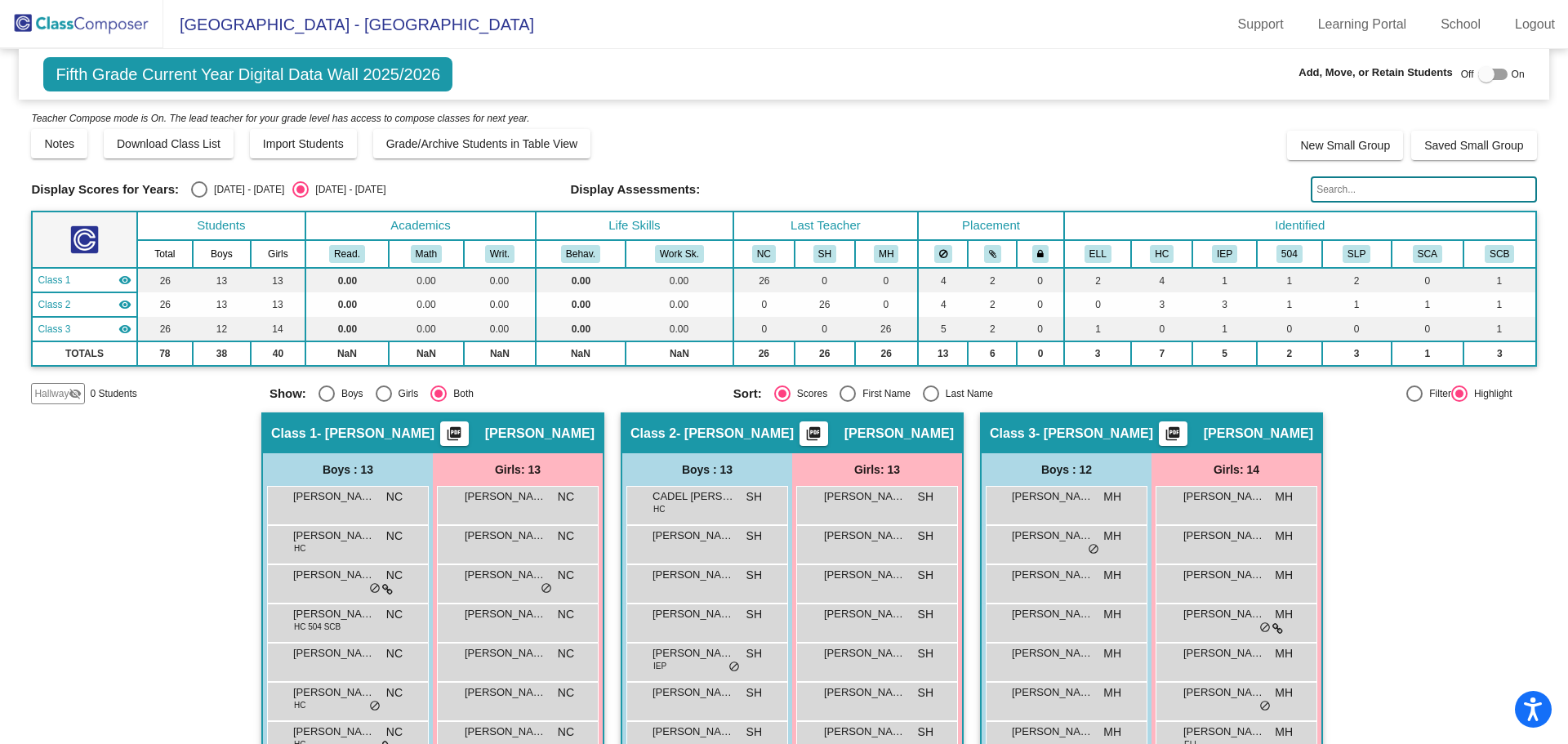
click at [1478, 69] on div at bounding box center [1486, 74] width 17 height 17
checkbox input "true"
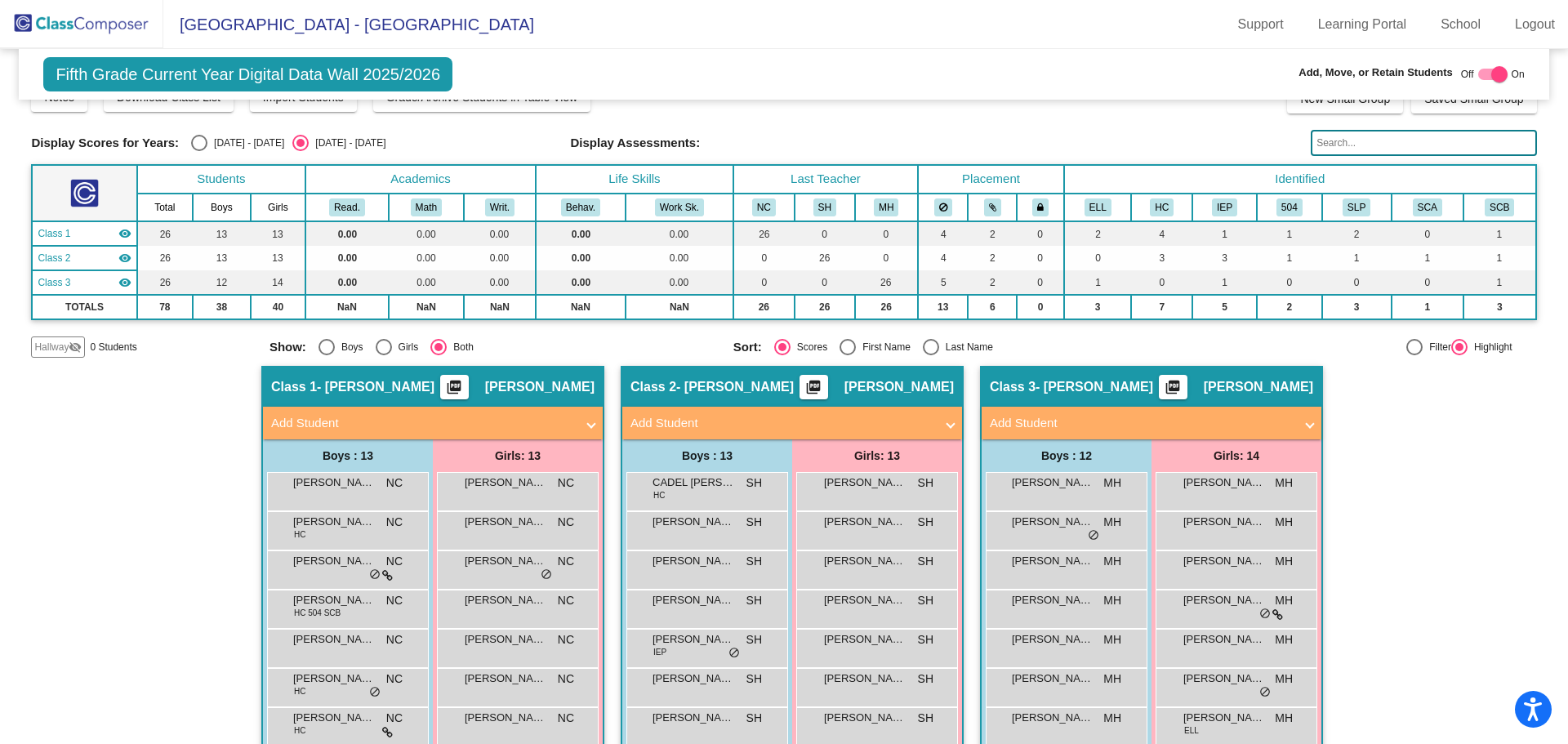
scroll to position [22, 0]
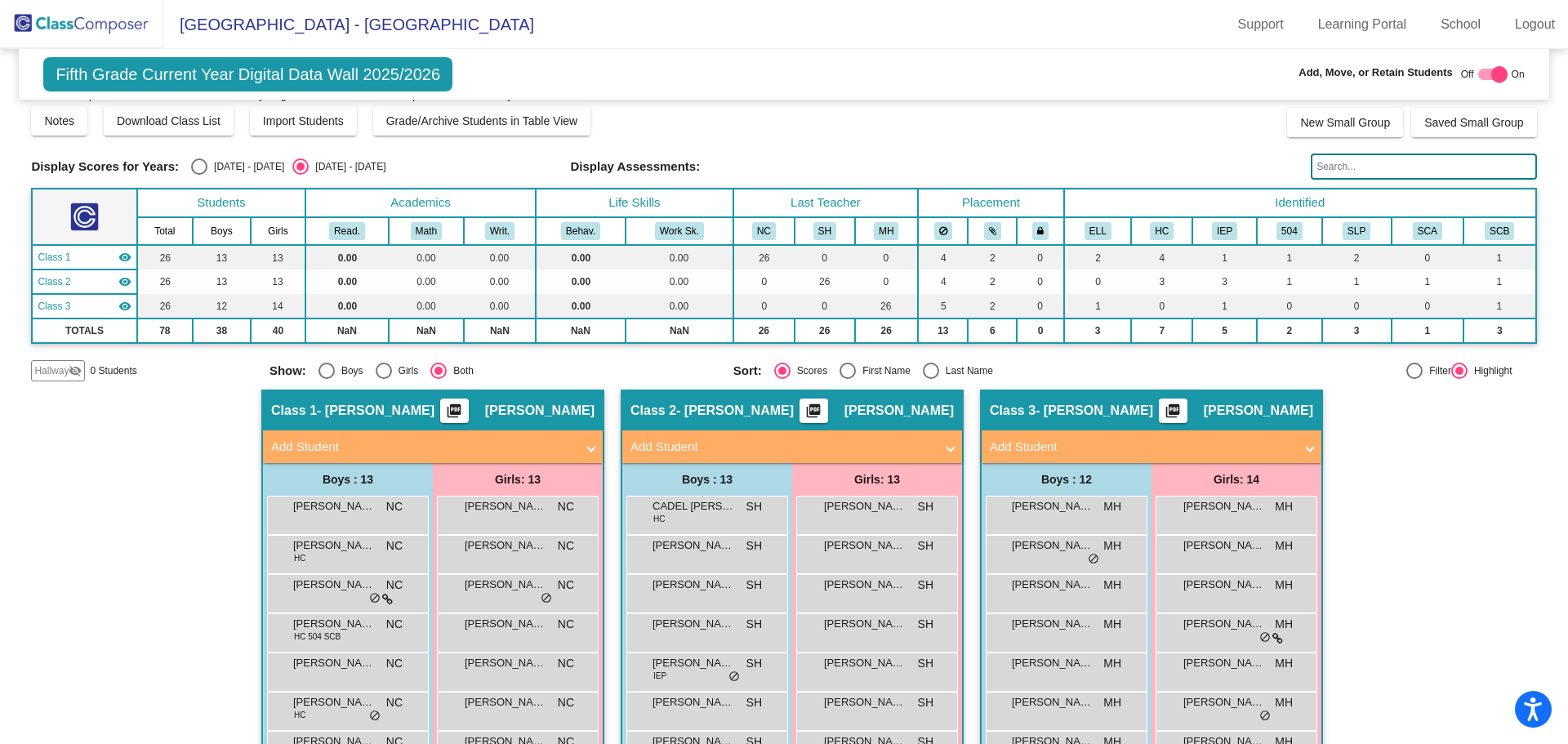
click at [710, 450] on mat-panel-title "Add Student" at bounding box center [782, 446] width 304 height 19
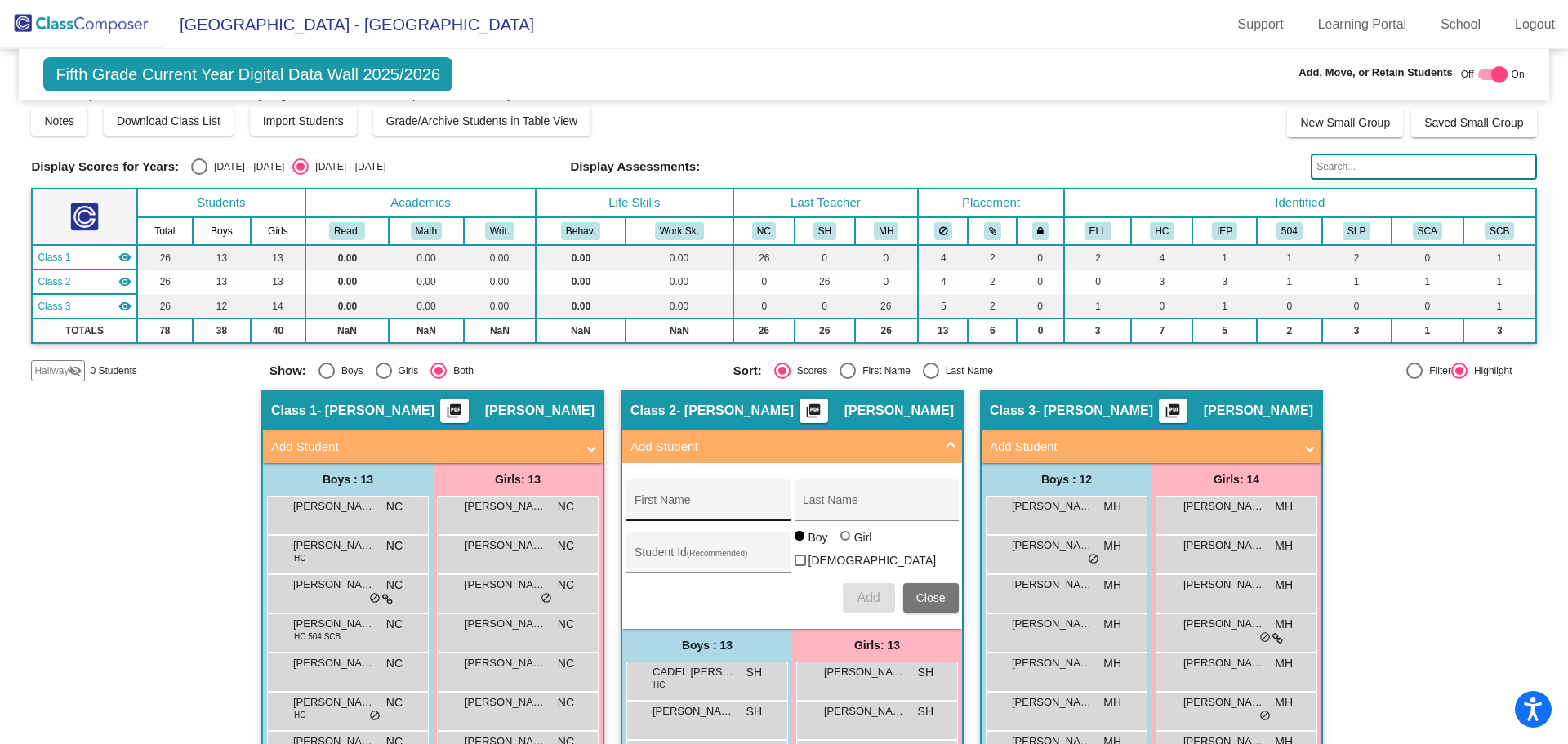
click at [656, 502] on input "First Name" at bounding box center [708, 506] width 147 height 13
type input "[PERSON_NAME]"
type input "0639648"
click at [857, 591] on span "Add" at bounding box center [867, 598] width 22 height 14
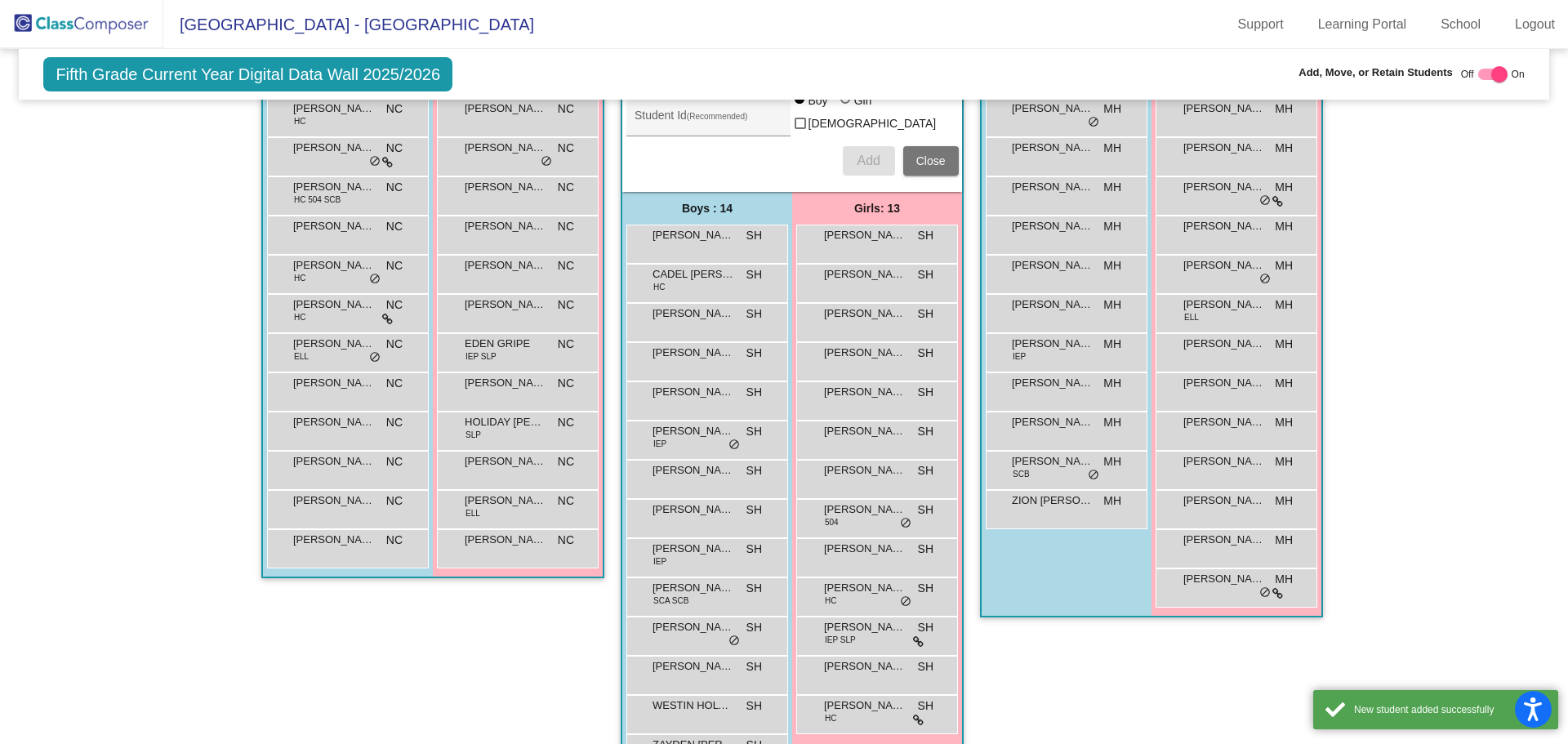
scroll to position [512, 0]
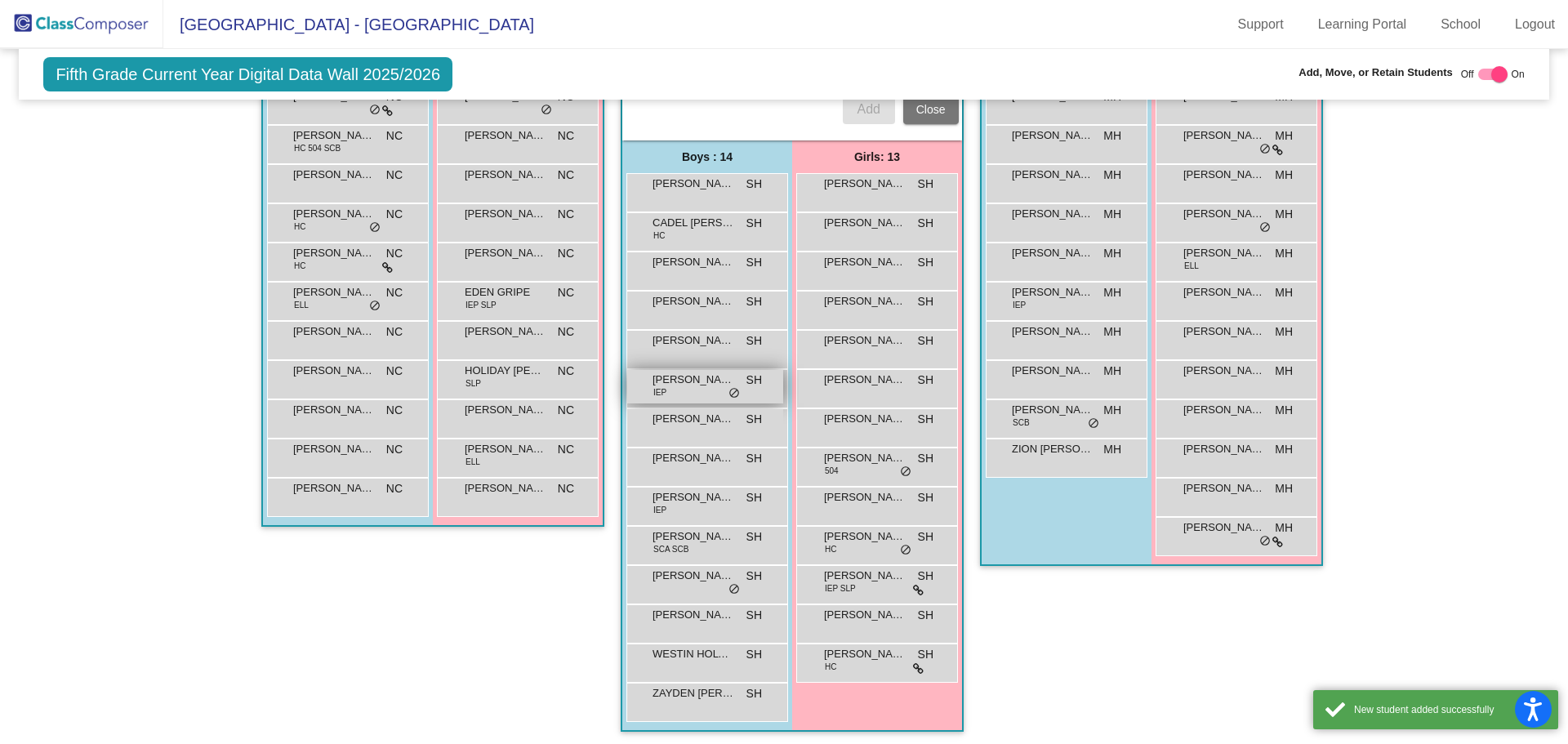
click at [706, 387] on div "[PERSON_NAME] IEP SH lock do_not_disturb_alt" at bounding box center [705, 387] width 156 height 33
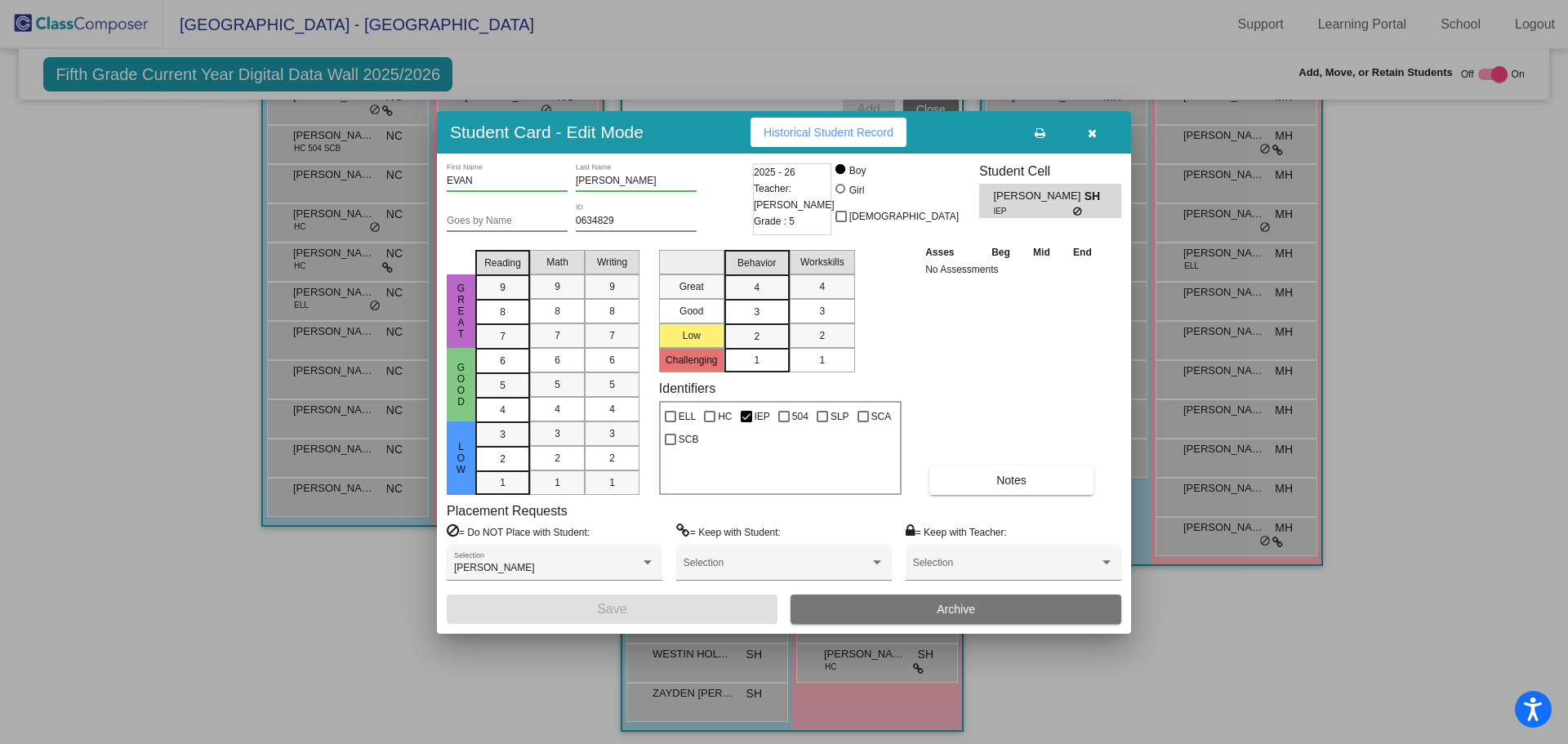
click at [935, 617] on button "Archive" at bounding box center [956, 609] width 331 height 29
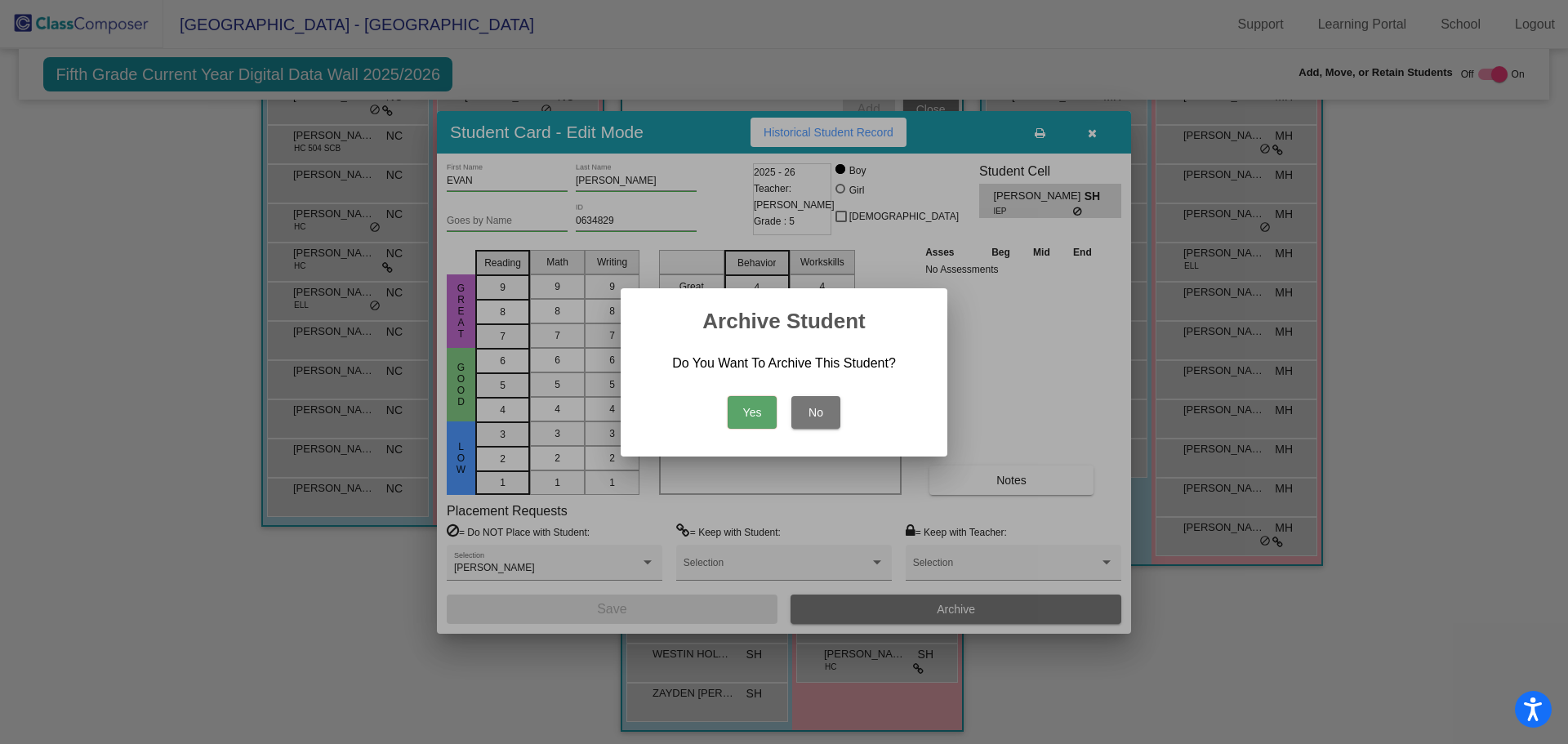
drag, startPoint x: 743, startPoint y: 393, endPoint x: 746, endPoint y: 406, distance: 13.3
click at [743, 394] on div "Yes No" at bounding box center [784, 408] width 287 height 58
click at [746, 406] on button "Yes" at bounding box center [752, 412] width 49 height 32
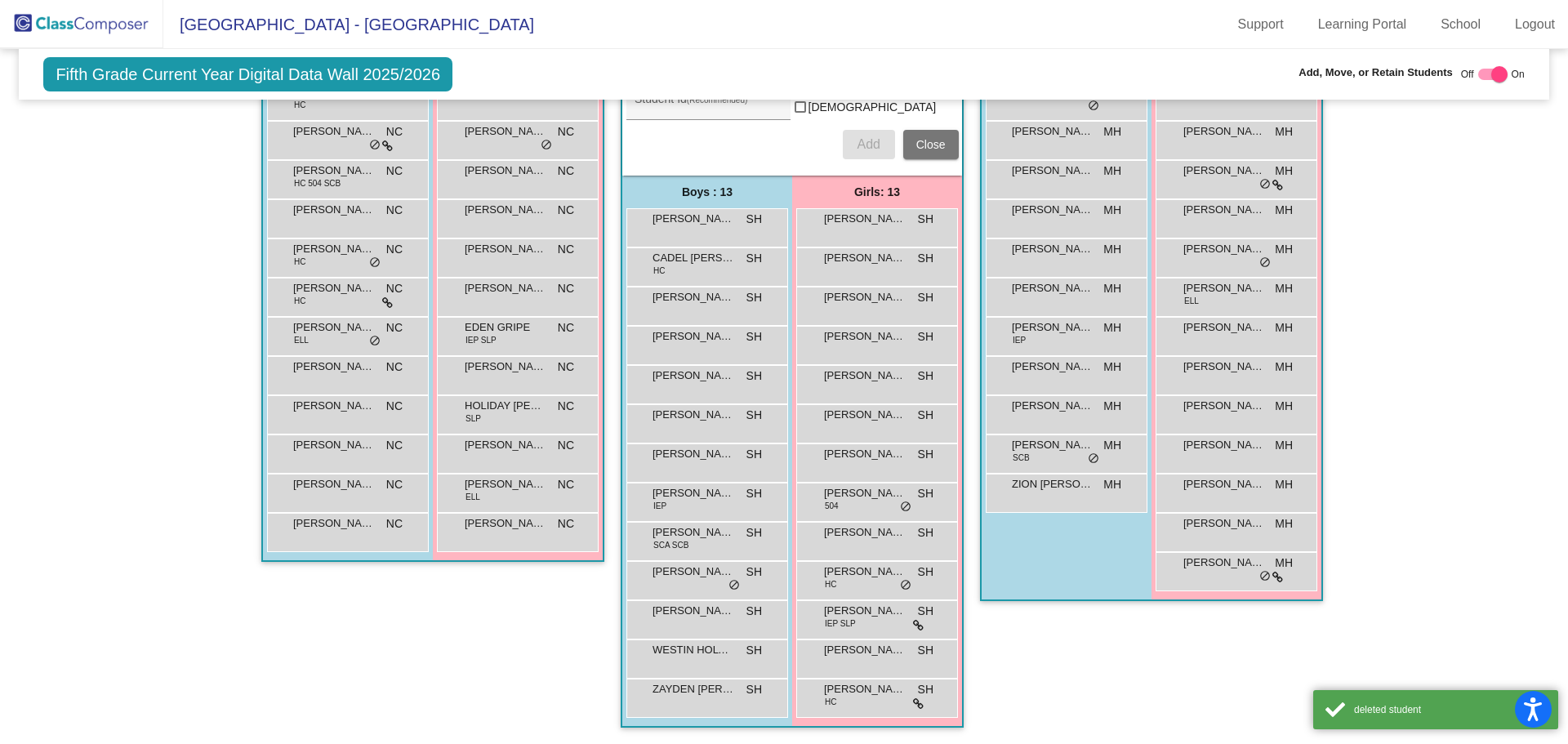
scroll to position [472, 0]
